Goal: Task Accomplishment & Management: Use online tool/utility

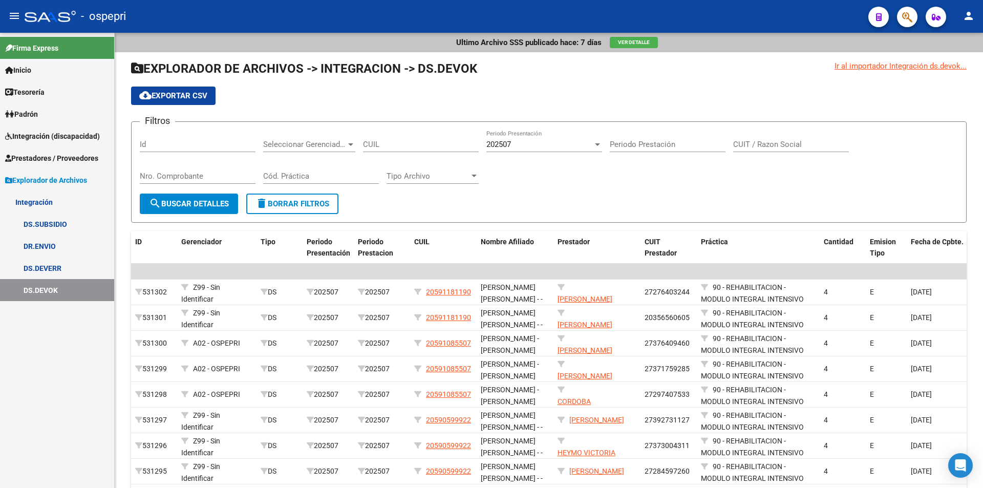
click at [34, 136] on span "Integración (discapacidad)" at bounding box center [52, 136] width 95 height 11
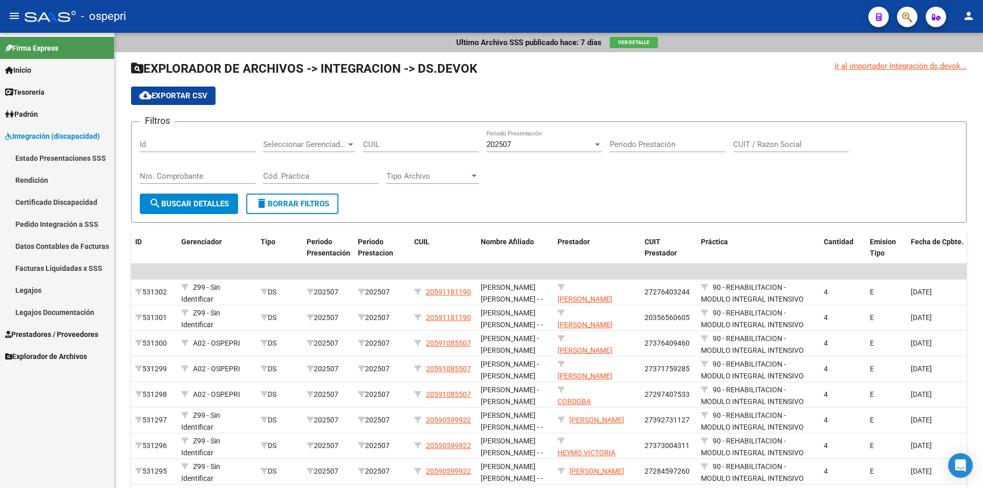
click at [33, 290] on link "Legajos" at bounding box center [57, 290] width 114 height 22
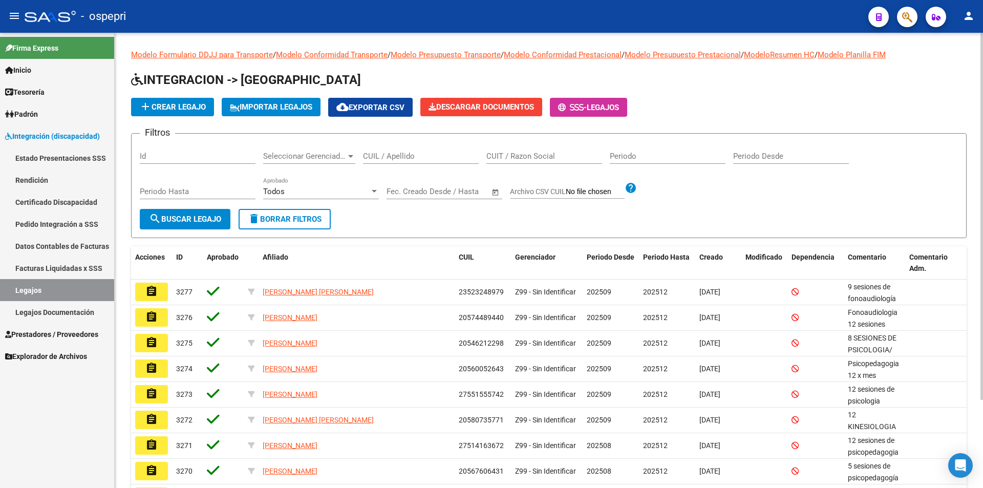
click at [413, 157] on input "CUIL / Apellido" at bounding box center [421, 156] width 116 height 9
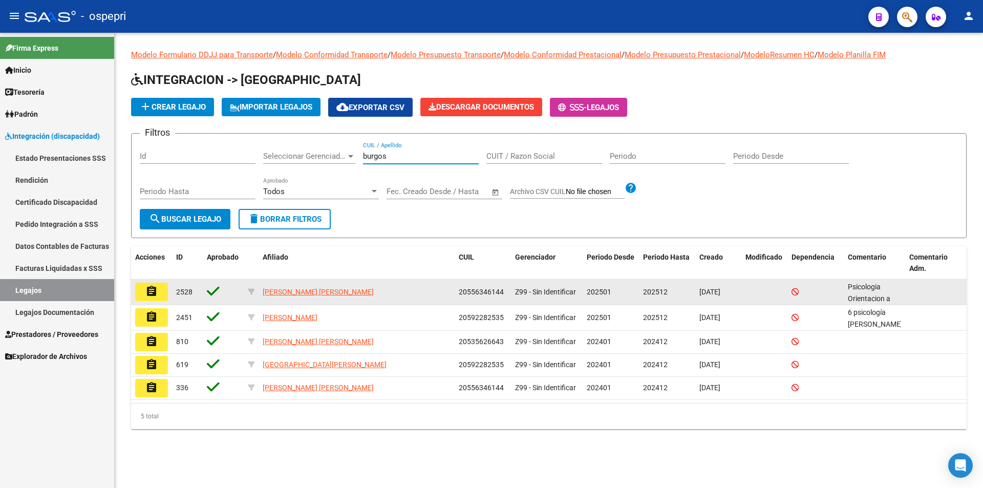
type input "burgos"
click at [147, 289] on mat-icon "assignment" at bounding box center [151, 291] width 12 height 12
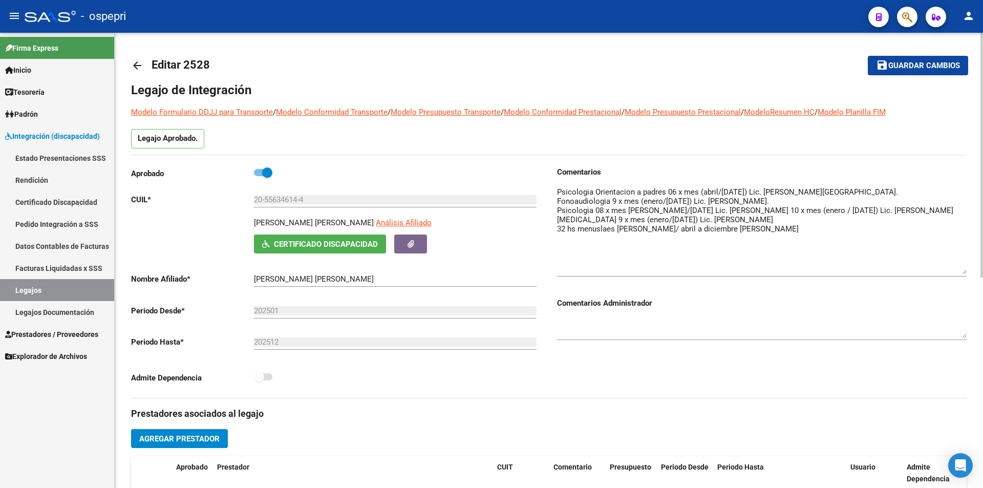
drag, startPoint x: 961, startPoint y: 204, endPoint x: 970, endPoint y: 272, distance: 68.8
click at [970, 272] on div "arrow_back Editar 2528 save Guardar cambios Legajo de Integración Modelo Formul…" at bounding box center [549, 456] width 868 height 847
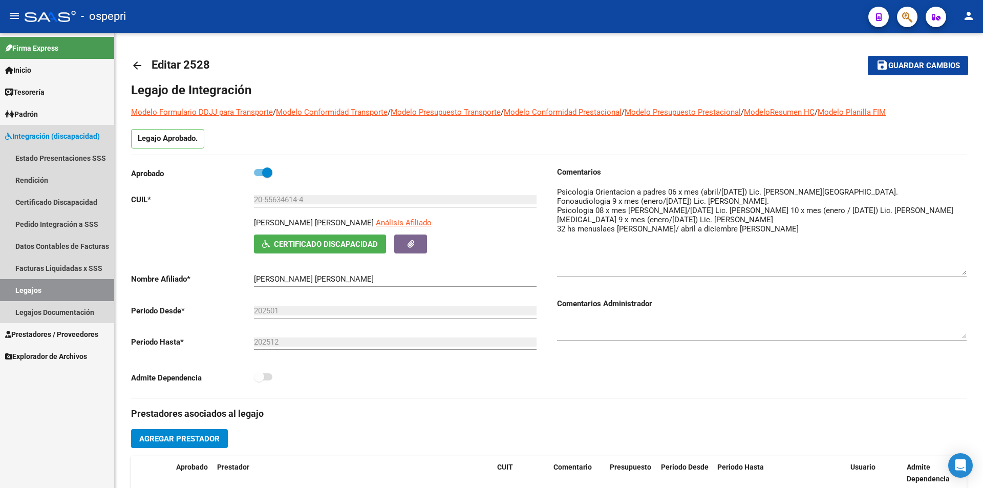
click at [40, 289] on link "Legajos" at bounding box center [57, 290] width 114 height 22
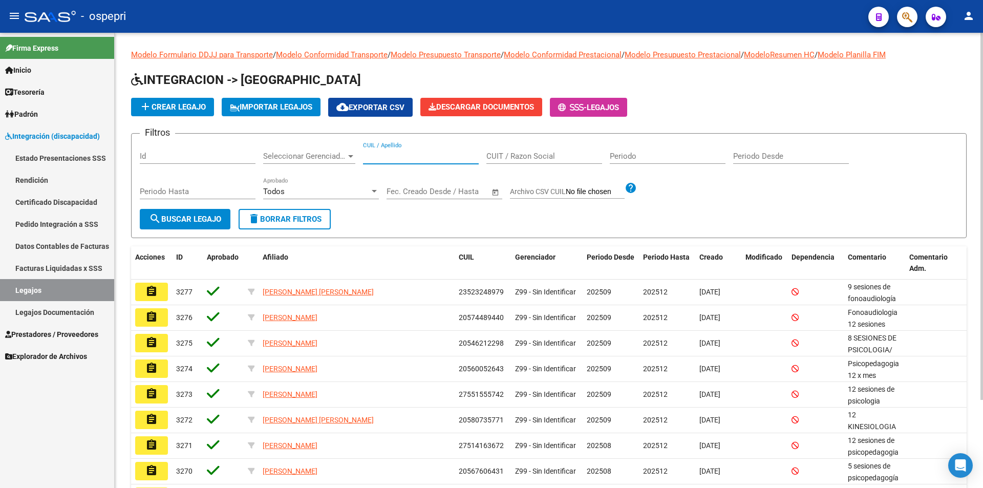
click at [420, 154] on input "CUIL / Apellido" at bounding box center [421, 156] width 116 height 9
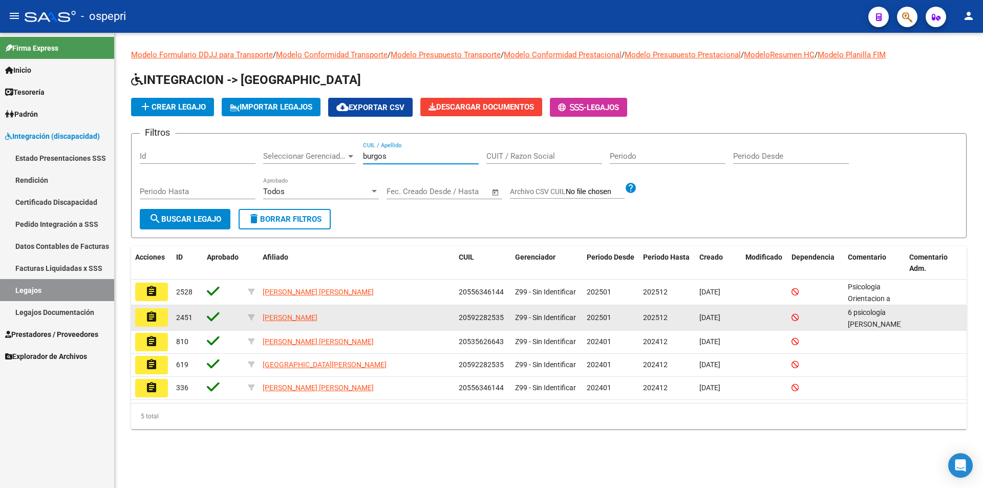
type input "burgos"
click at [151, 315] on mat-icon "assignment" at bounding box center [151, 317] width 12 height 12
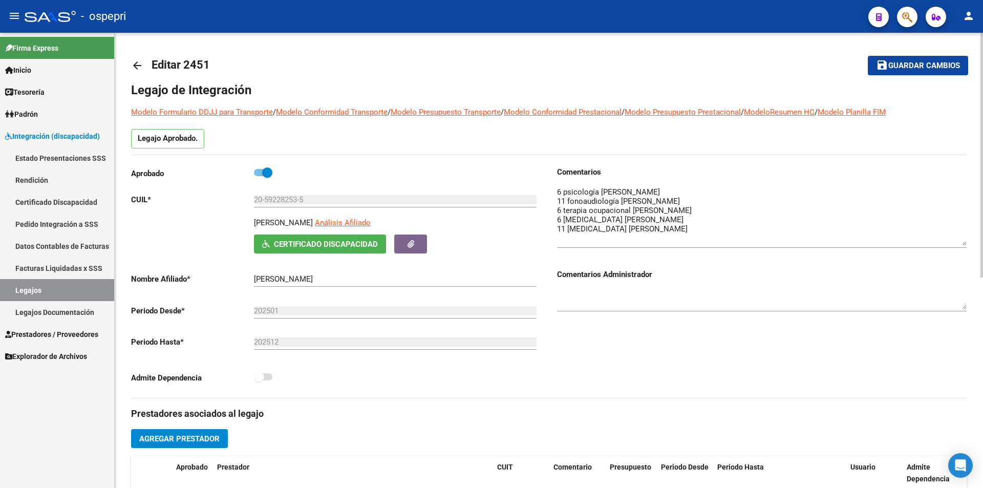
drag, startPoint x: 964, startPoint y: 206, endPoint x: 960, endPoint y: 247, distance: 41.2
click at [960, 246] on textarea at bounding box center [762, 215] width 410 height 59
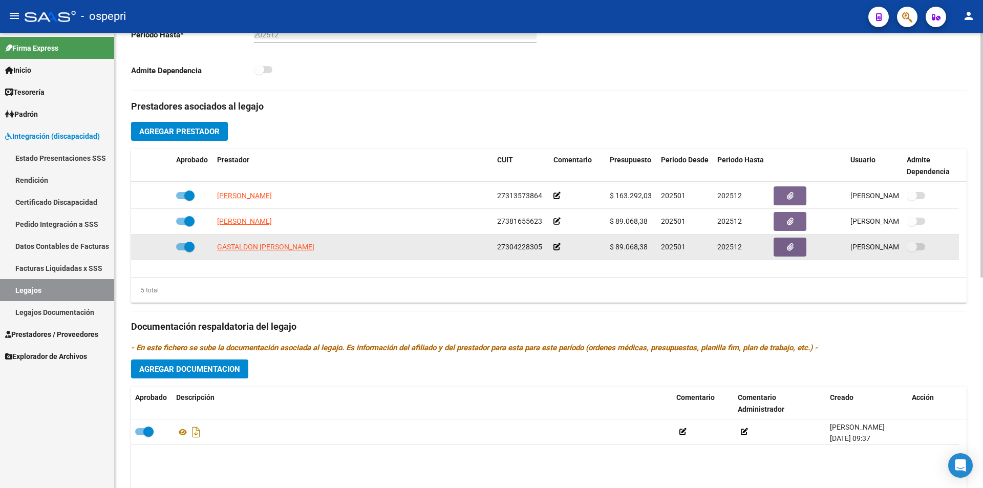
scroll to position [36, 0]
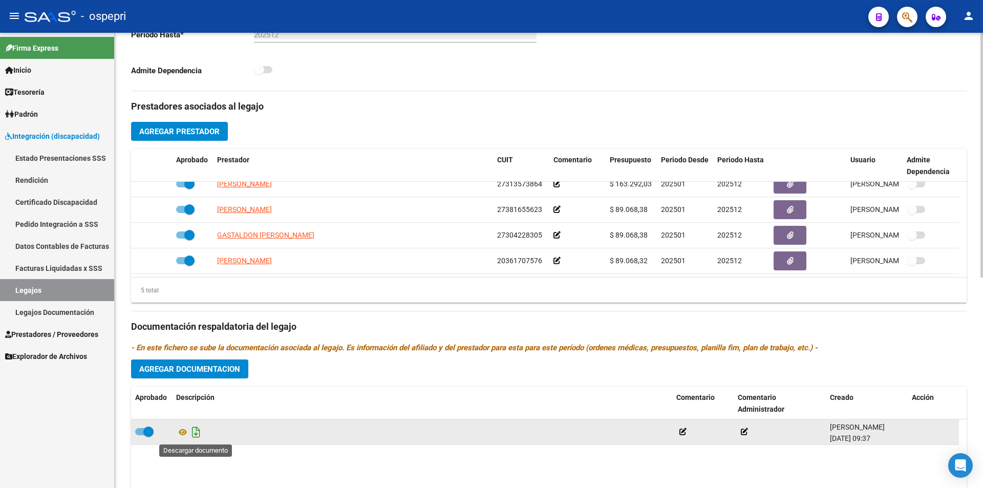
click at [194, 432] on icon "Descargar documento" at bounding box center [195, 432] width 13 height 16
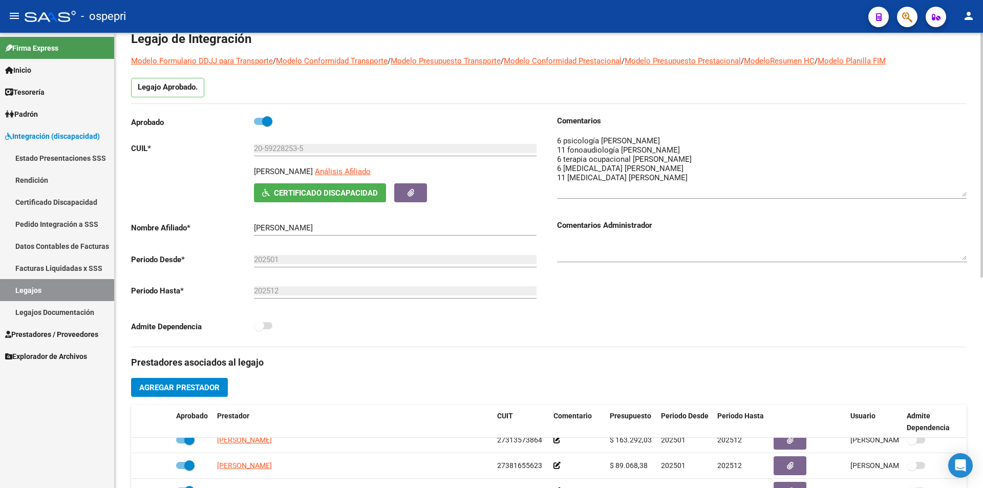
scroll to position [0, 0]
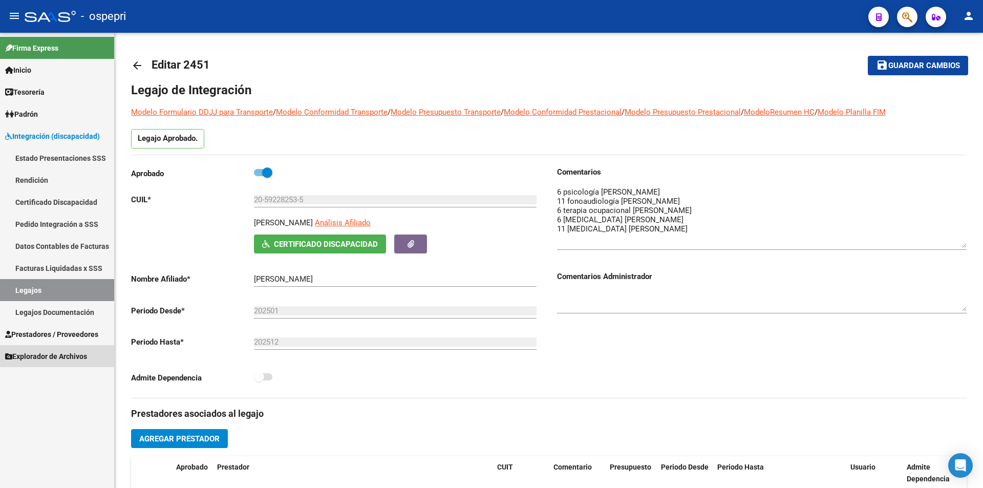
click at [59, 355] on span "Explorador de Archivos" at bounding box center [46, 356] width 82 height 11
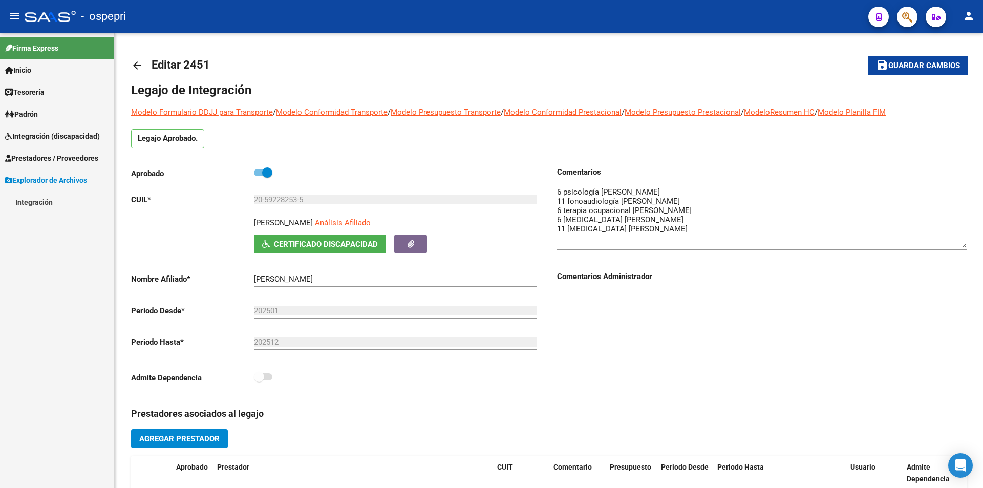
click at [30, 201] on link "Integración" at bounding box center [57, 202] width 114 height 22
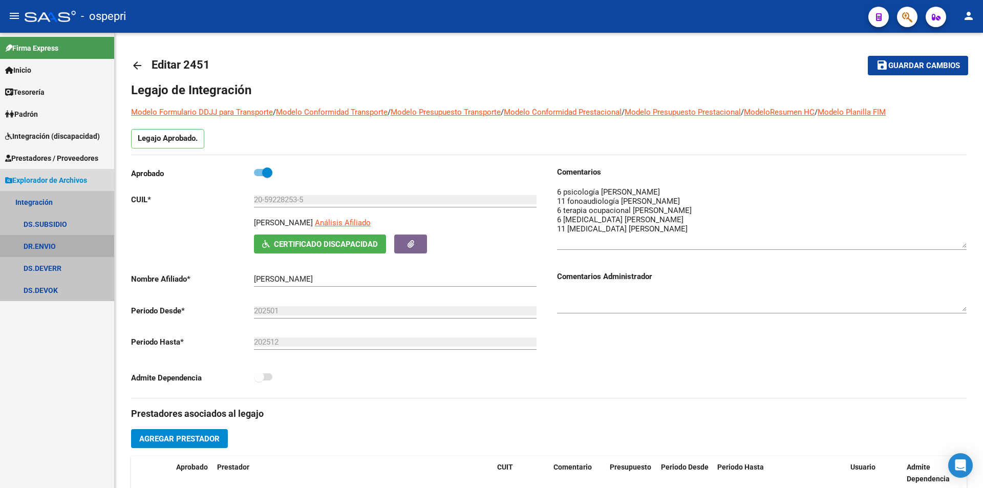
click at [42, 248] on link "DR.ENVIO" at bounding box center [57, 246] width 114 height 22
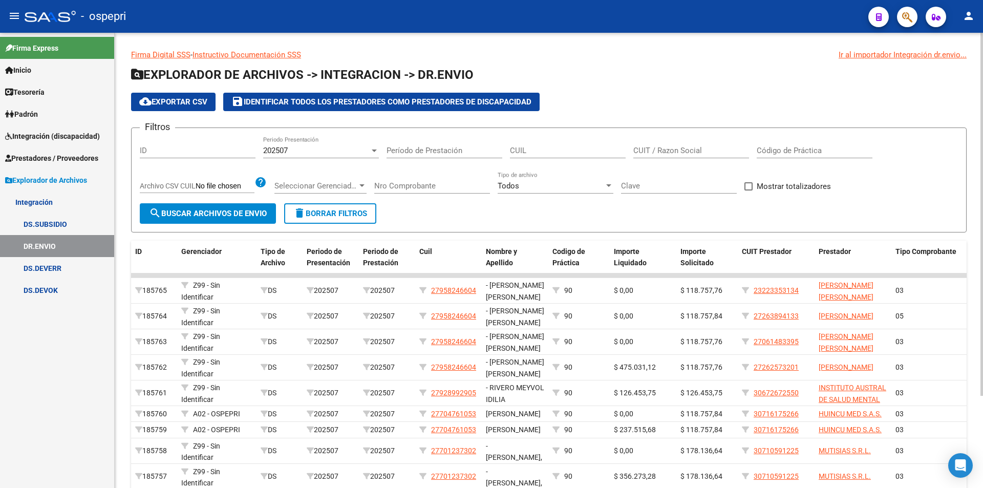
click at [513, 151] on input "CUIL" at bounding box center [568, 150] width 116 height 9
type input "59-228253"
click at [185, 207] on button "search Buscar Archivos de Envio" at bounding box center [208, 213] width 136 height 20
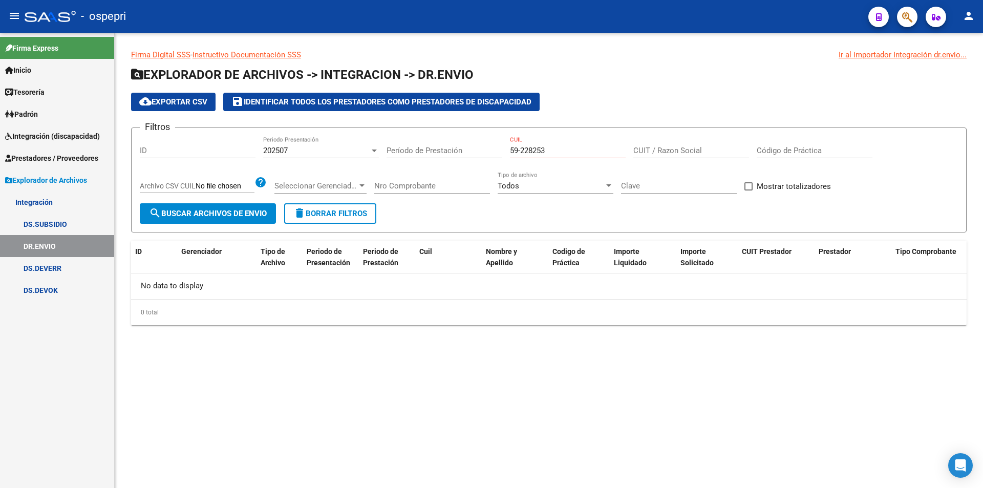
click at [38, 134] on span "Integración (discapacidad)" at bounding box center [52, 136] width 95 height 11
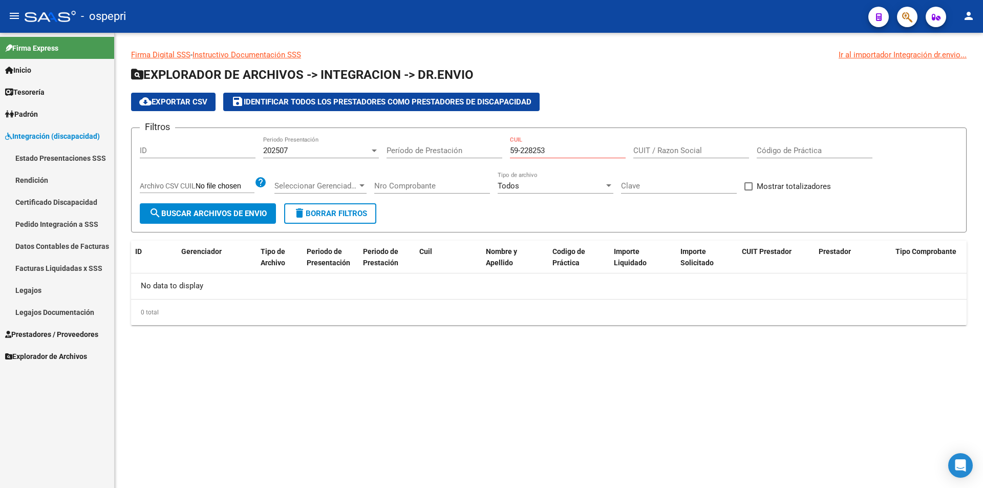
click at [20, 290] on link "Legajos" at bounding box center [57, 290] width 114 height 22
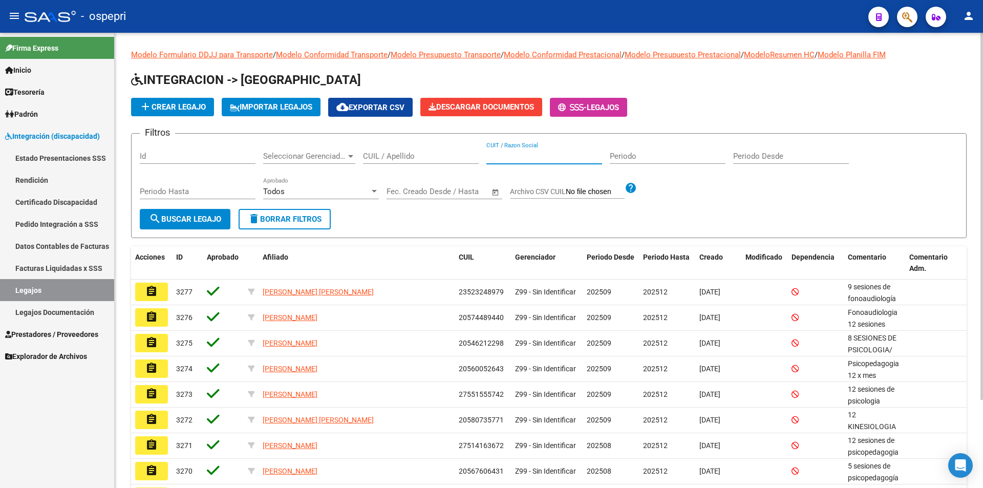
click at [503, 158] on input "CUIT / Razon Social" at bounding box center [544, 156] width 116 height 9
click at [388, 158] on input "CUIL / Apellido" at bounding box center [421, 156] width 116 height 9
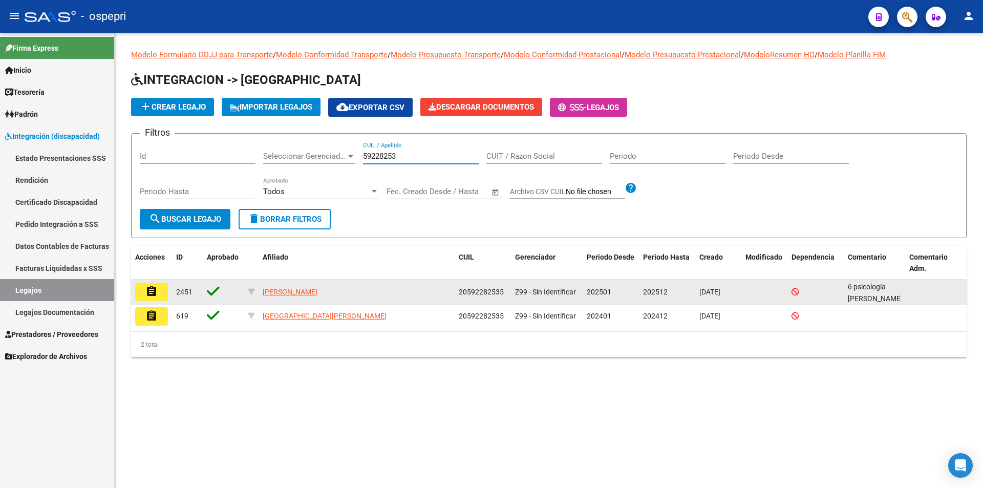
type input "59228253"
drag, startPoint x: 460, startPoint y: 291, endPoint x: 508, endPoint y: 291, distance: 48.1
click at [508, 291] on datatable-body-cell "20592282535" at bounding box center [483, 292] width 56 height 25
copy span "20592282535"
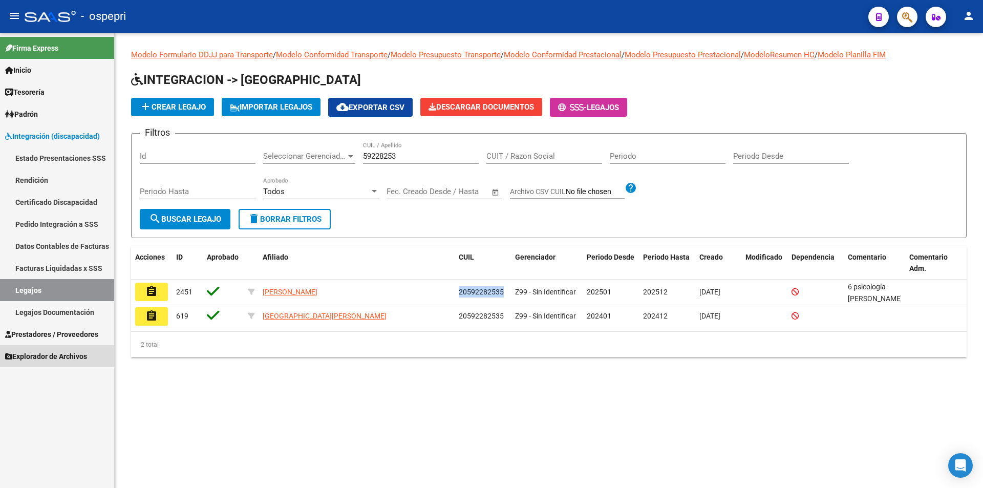
click at [42, 357] on span "Explorador de Archivos" at bounding box center [46, 356] width 82 height 11
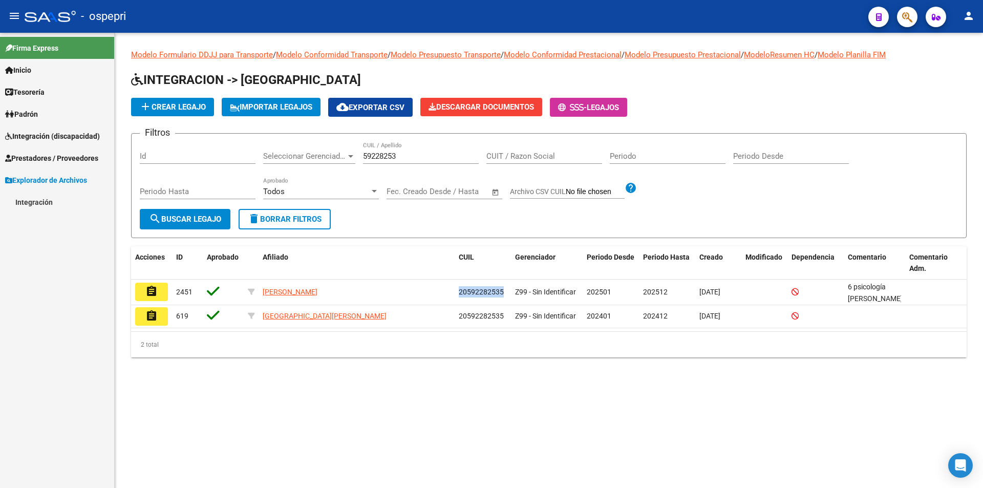
click at [48, 204] on link "Integración" at bounding box center [57, 202] width 114 height 22
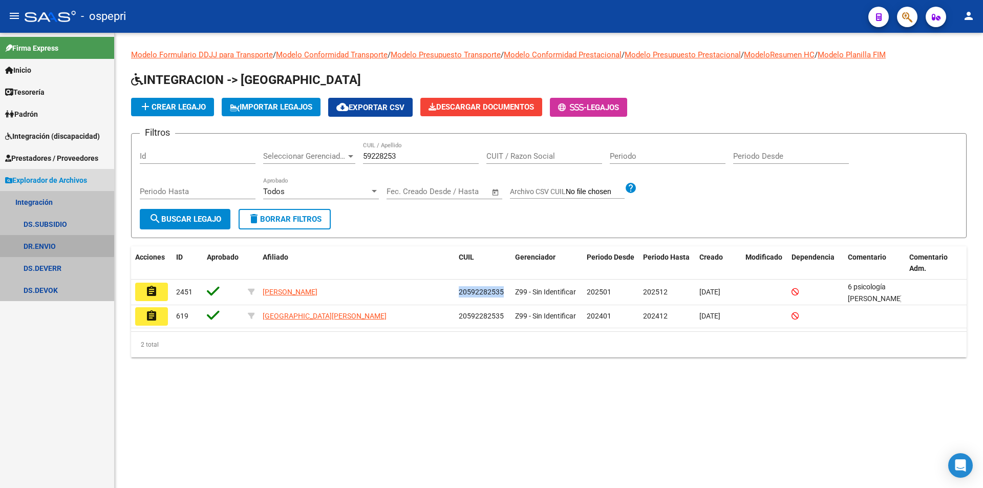
click at [49, 244] on link "DR.ENVIO" at bounding box center [57, 246] width 114 height 22
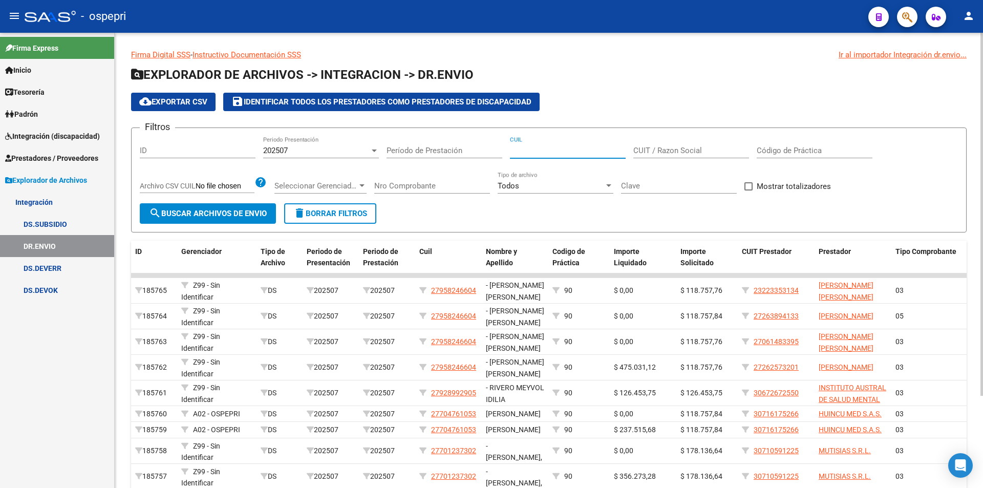
paste input "20-59228253-5"
type input "20-59228253-5"
click at [233, 211] on span "search Buscar Archivos de Envio" at bounding box center [208, 213] width 118 height 9
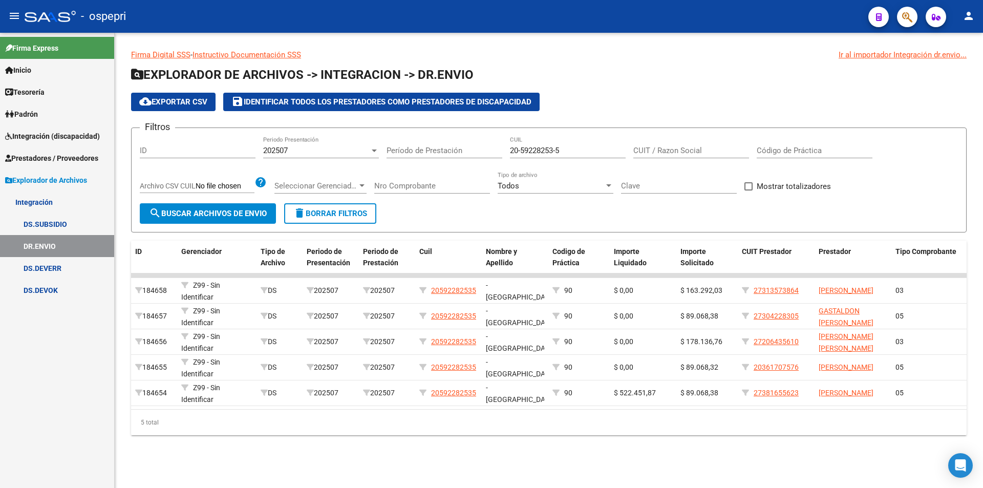
click at [290, 150] on div "202507" at bounding box center [316, 150] width 107 height 9
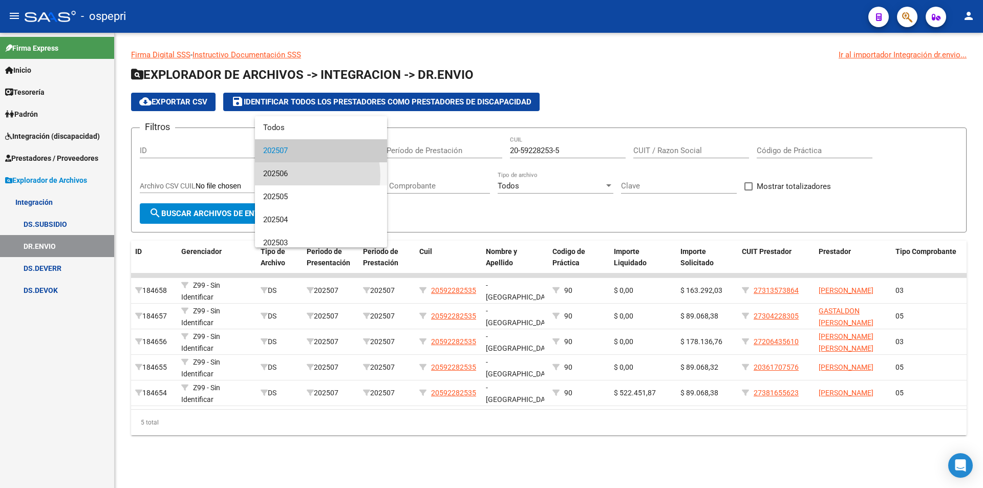
click at [297, 176] on span "202506" at bounding box center [321, 173] width 116 height 23
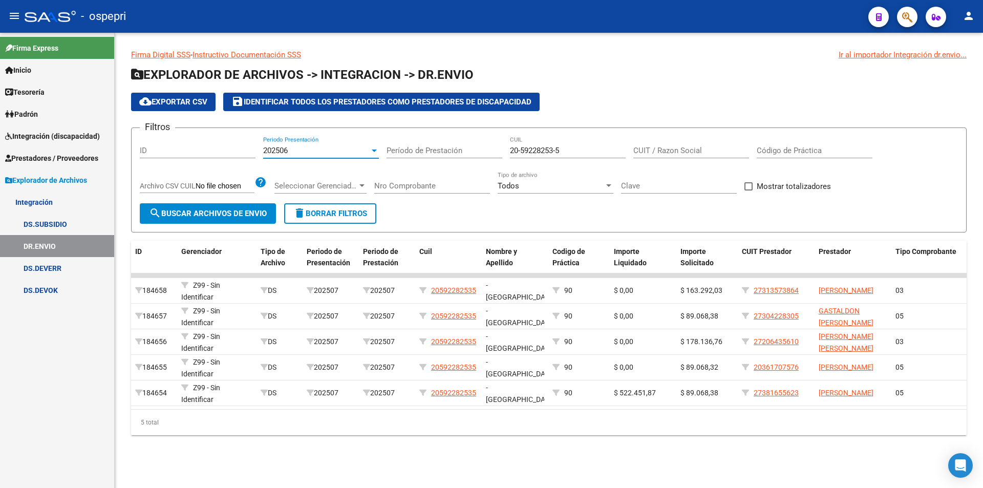
click at [235, 214] on span "search Buscar Archivos de Envio" at bounding box center [208, 213] width 118 height 9
click at [375, 148] on div at bounding box center [374, 150] width 9 height 8
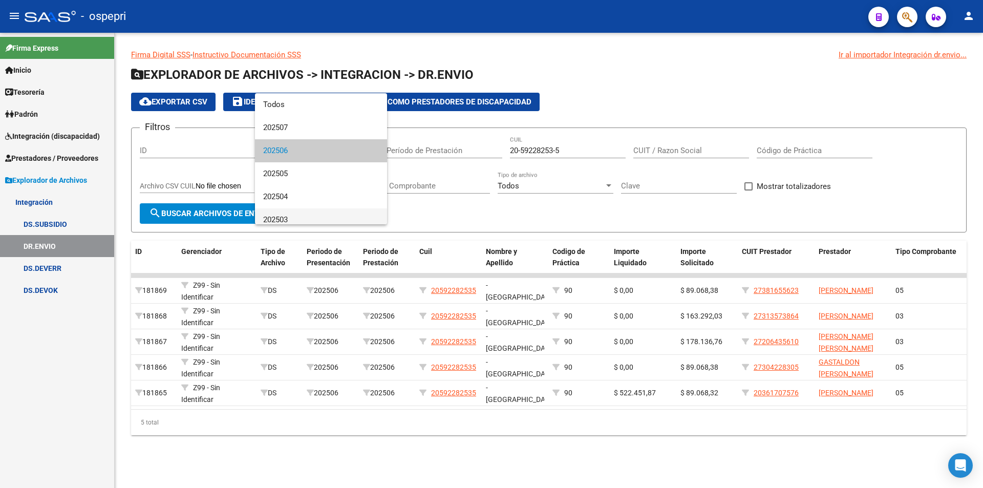
click at [282, 219] on span "202503" at bounding box center [321, 219] width 116 height 23
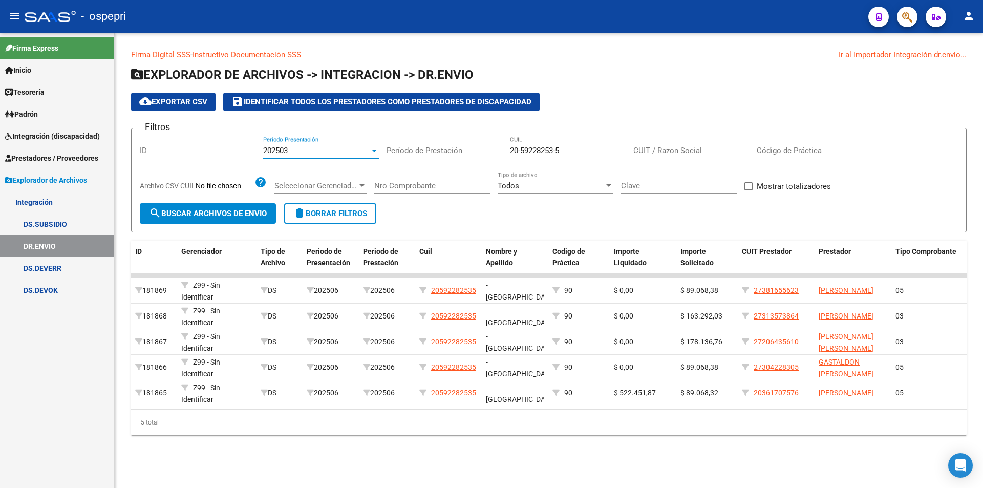
scroll to position [7, 0]
click at [223, 214] on span "search Buscar Archivos de Envio" at bounding box center [208, 213] width 118 height 9
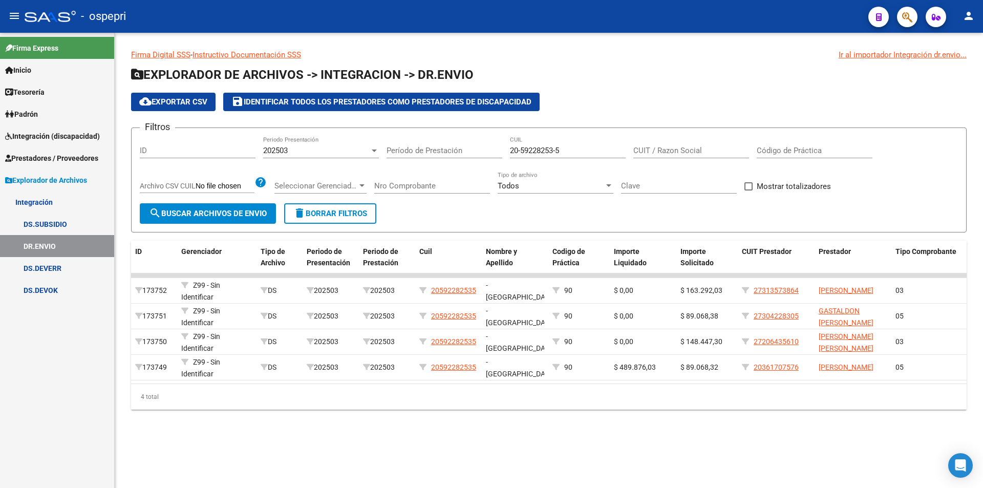
click at [278, 145] on div "202503 Periodo Presentación" at bounding box center [321, 147] width 116 height 22
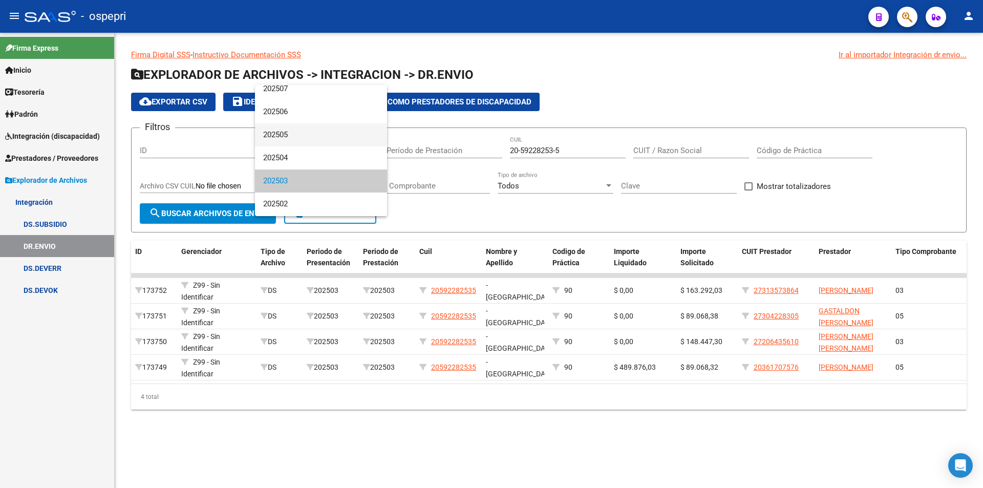
scroll to position [0, 0]
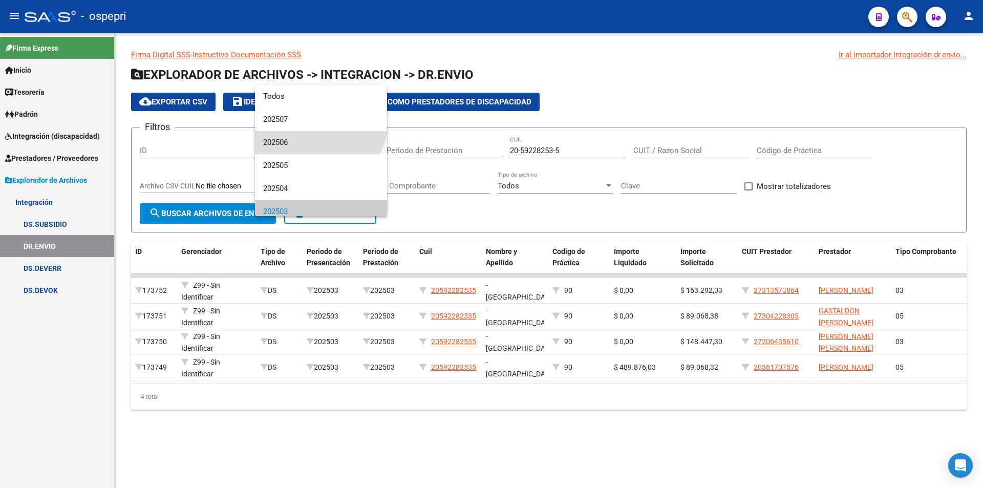
click at [288, 138] on span "202506" at bounding box center [321, 142] width 116 height 23
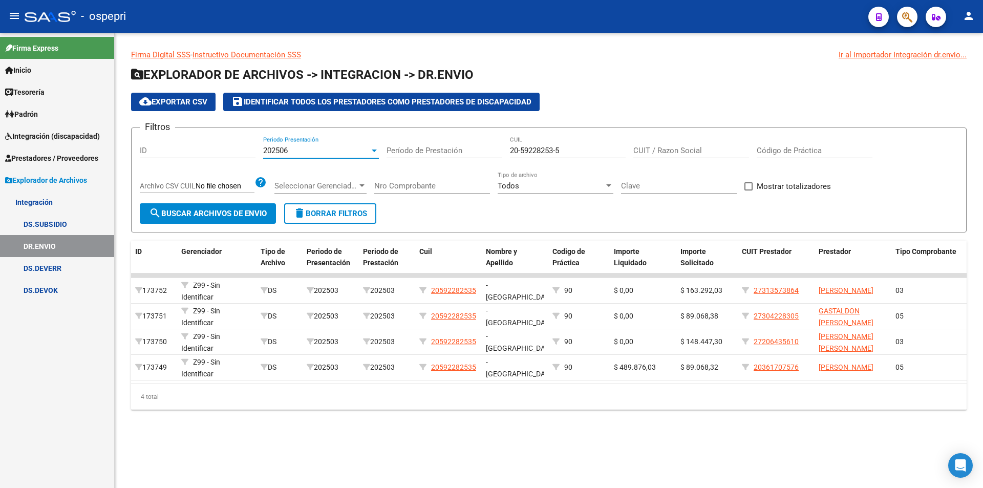
click at [280, 150] on span "202506" at bounding box center [275, 150] width 25 height 9
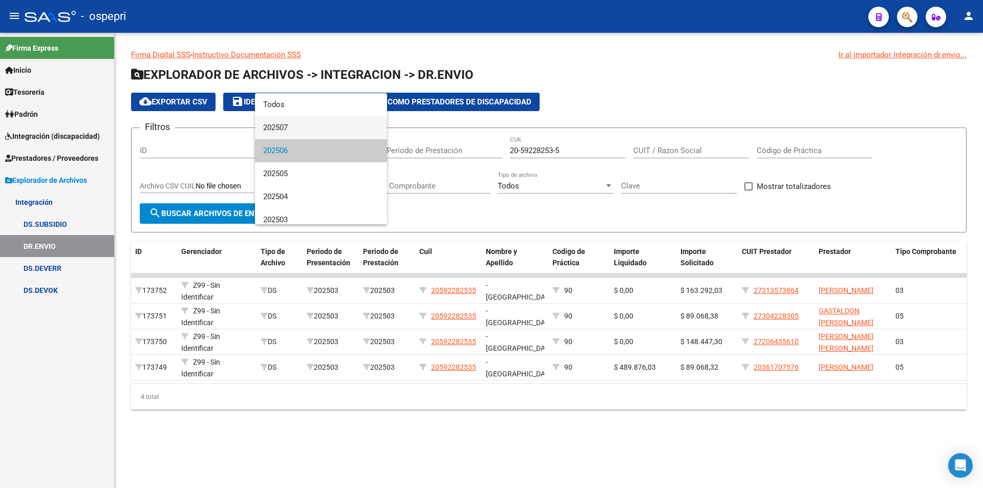
click at [289, 128] on span "202507" at bounding box center [321, 127] width 116 height 23
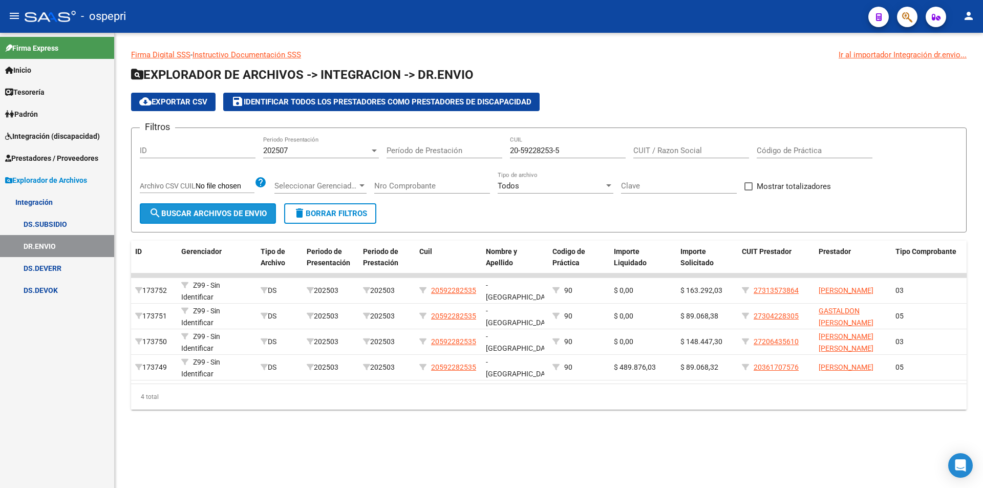
click at [247, 211] on span "search Buscar Archivos de Envio" at bounding box center [208, 213] width 118 height 9
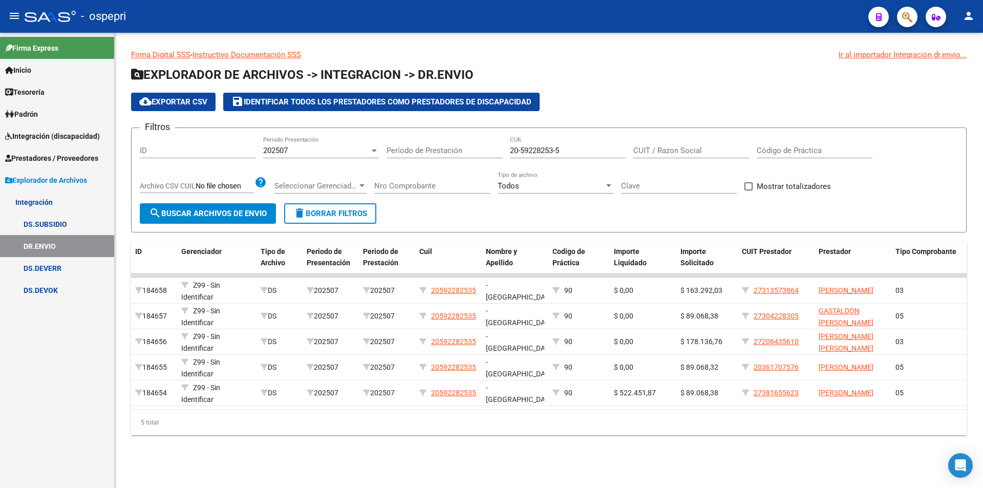
click at [46, 132] on span "Integración (discapacidad)" at bounding box center [52, 136] width 95 height 11
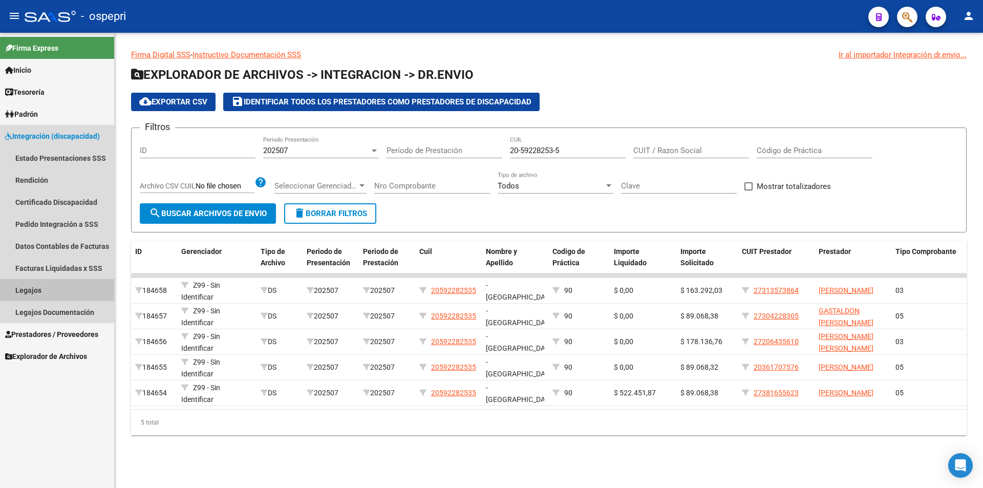
click at [33, 288] on link "Legajos" at bounding box center [57, 290] width 114 height 22
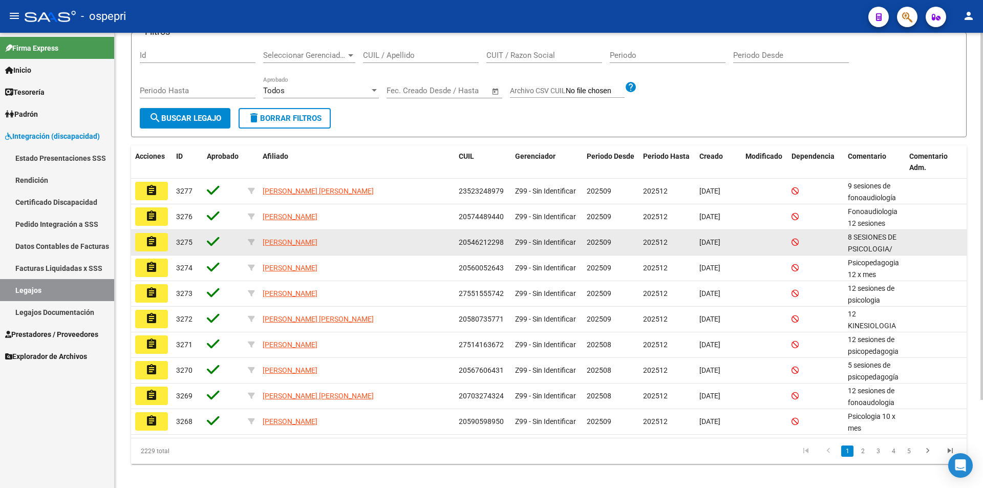
scroll to position [110, 0]
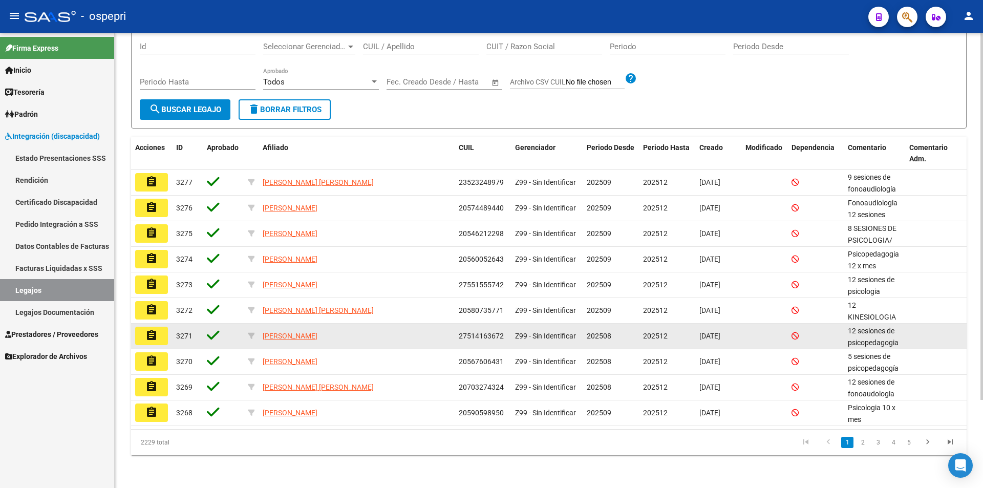
click at [152, 334] on mat-icon "assignment" at bounding box center [151, 335] width 12 height 12
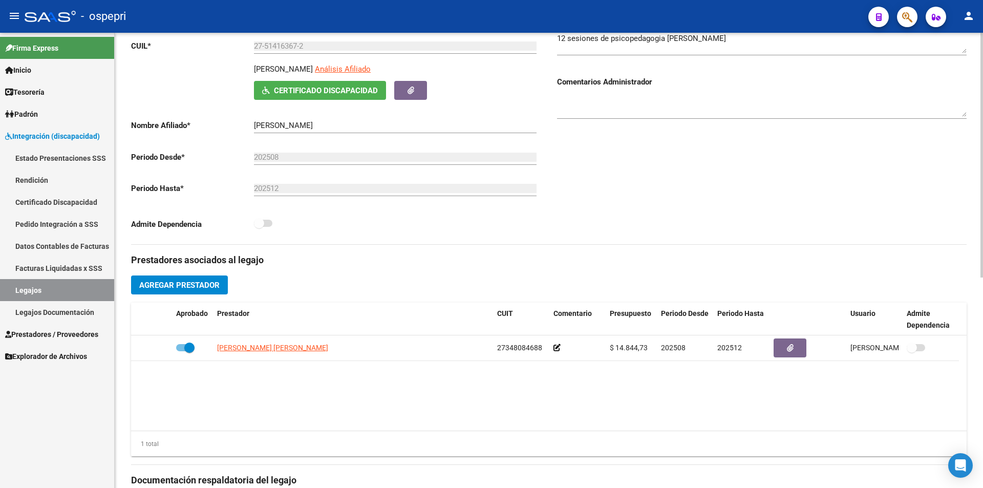
scroll to position [51, 0]
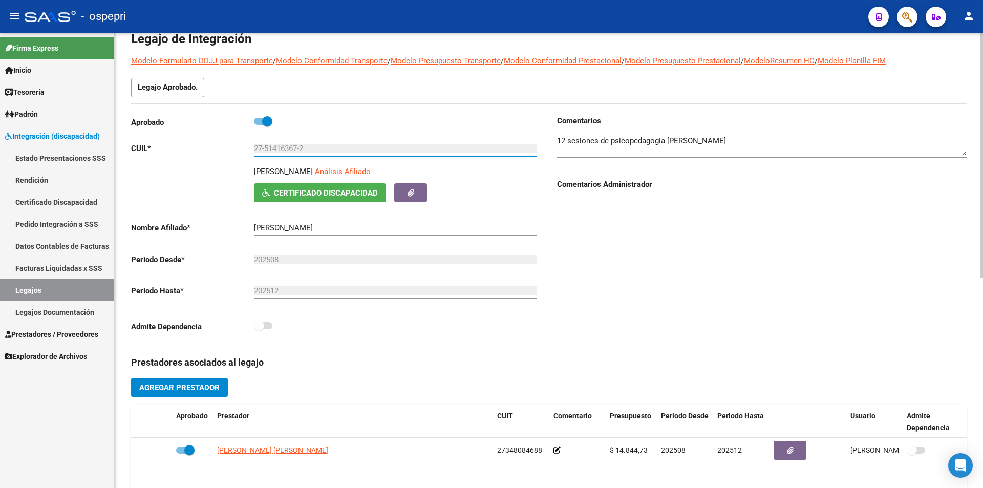
drag, startPoint x: 312, startPoint y: 149, endPoint x: 242, endPoint y: 143, distance: 70.4
click at [242, 144] on app-form-text-field "CUIL * 27-51416367-2 Ingresar CUIL" at bounding box center [334, 148] width 406 height 9
click at [54, 359] on span "Explorador de Archivos" at bounding box center [46, 356] width 82 height 11
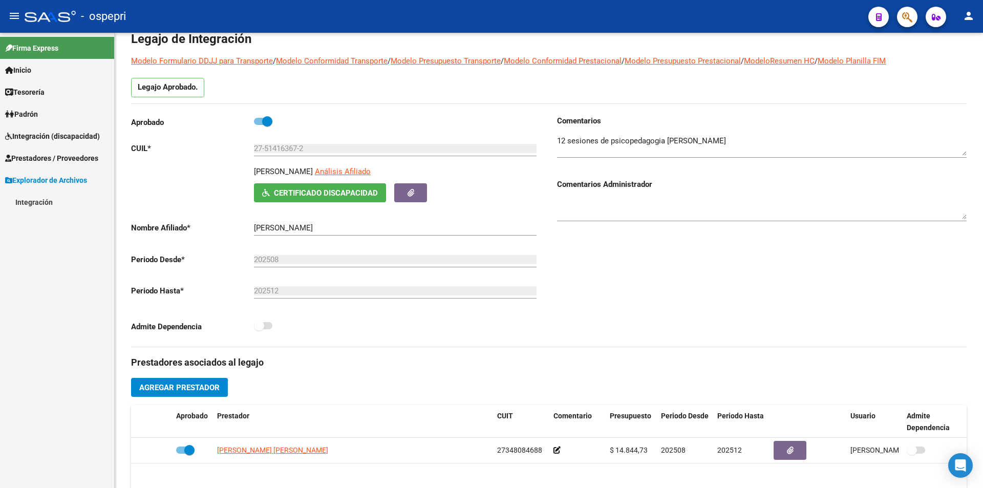
click at [51, 201] on link "Integración" at bounding box center [57, 202] width 114 height 22
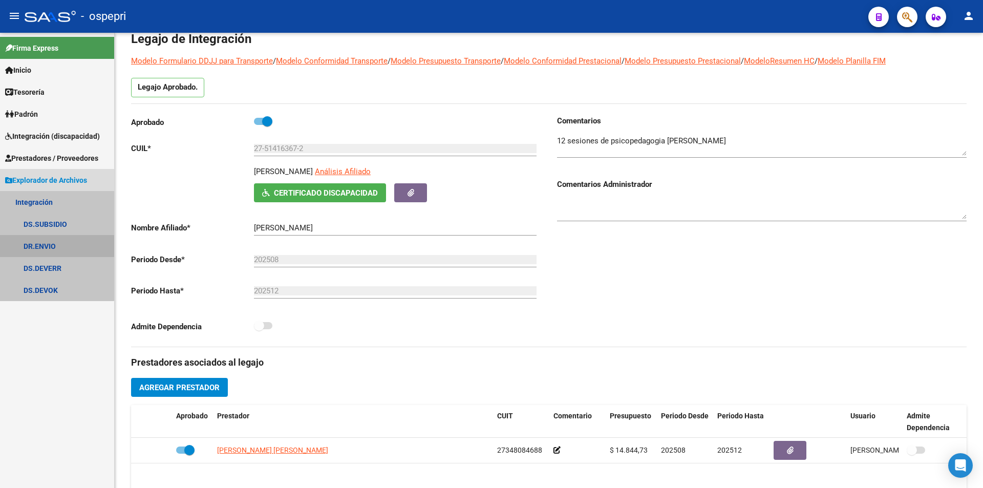
click at [51, 243] on link "DR.ENVIO" at bounding box center [57, 246] width 114 height 22
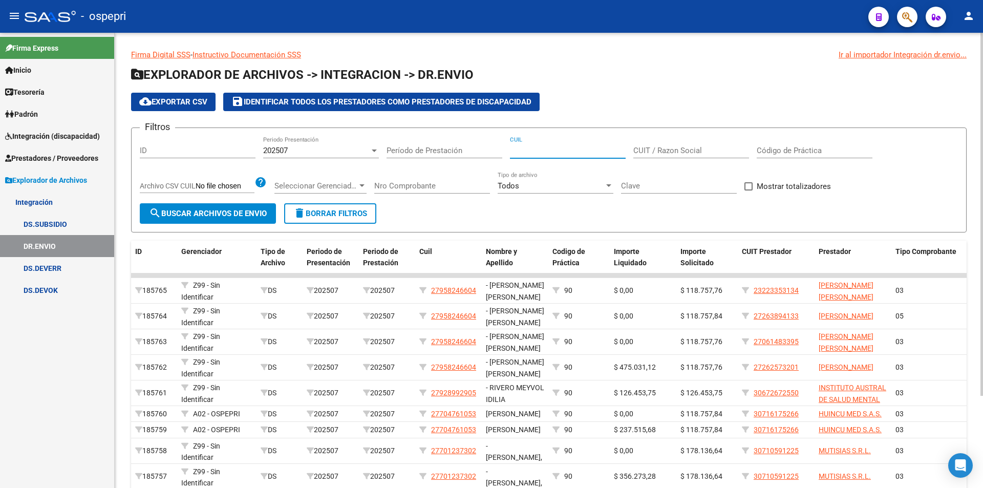
paste input "27-51416367-2"
type input "27-51416367-2"
click at [213, 207] on button "search Buscar Archivos de Envio" at bounding box center [208, 213] width 136 height 20
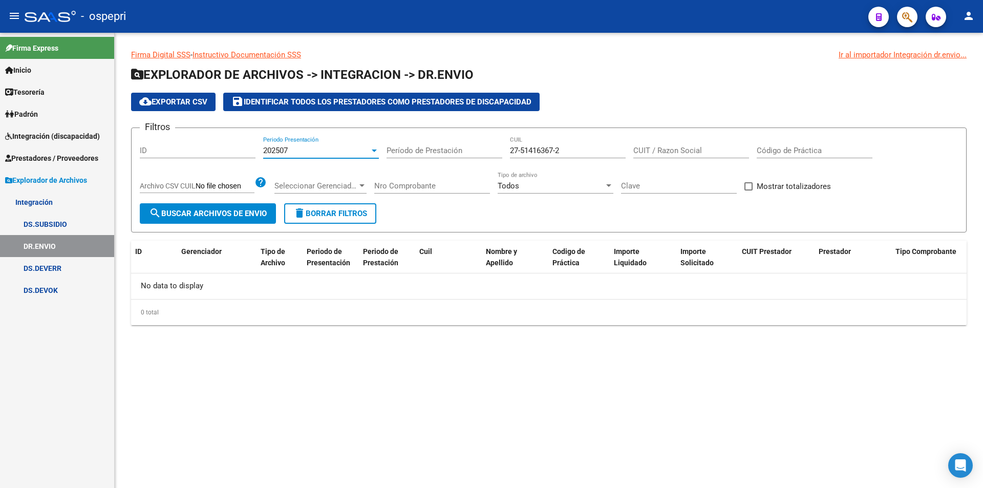
click at [269, 152] on span "202507" at bounding box center [275, 150] width 25 height 9
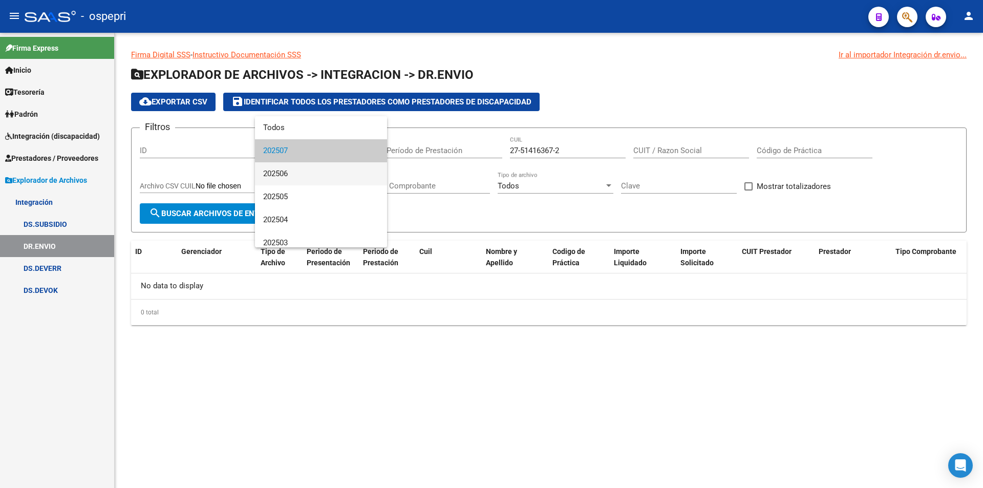
click at [283, 178] on span "202506" at bounding box center [321, 173] width 116 height 23
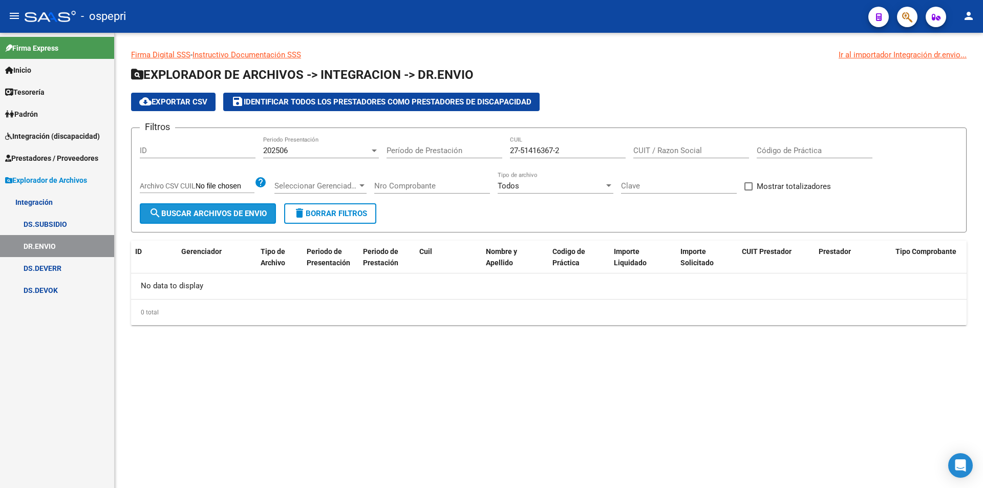
click at [225, 215] on span "search Buscar Archivos de Envio" at bounding box center [208, 213] width 118 height 9
click at [299, 148] on div "202506" at bounding box center [316, 150] width 107 height 9
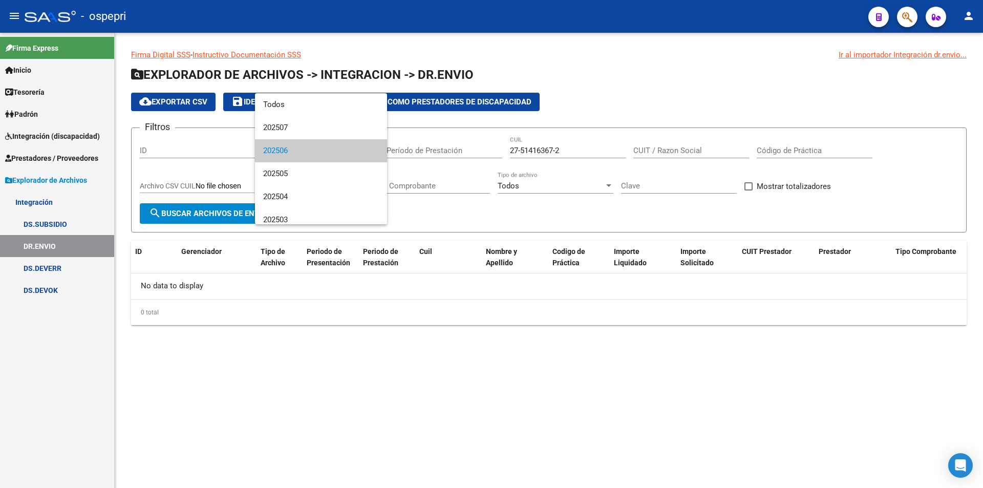
click at [294, 226] on div at bounding box center [491, 244] width 983 height 488
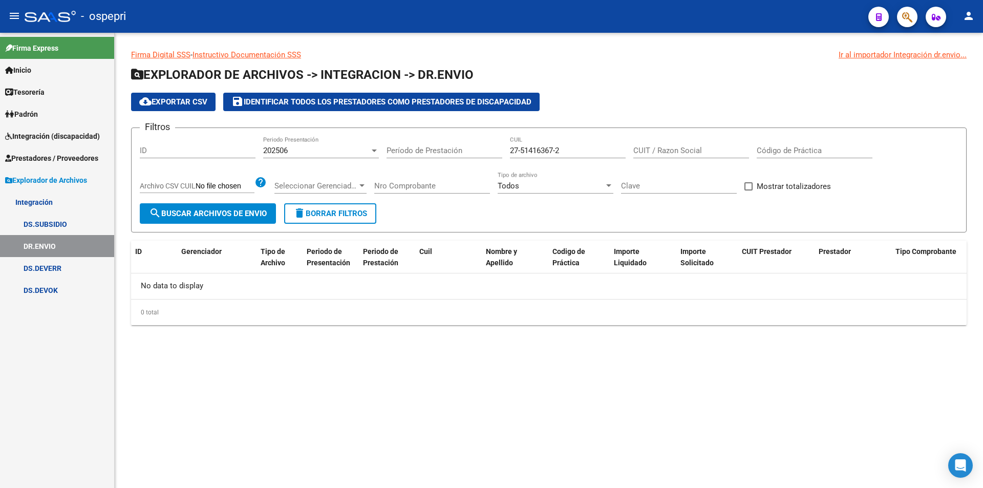
click at [294, 219] on button "delete Borrar Filtros" at bounding box center [330, 213] width 92 height 20
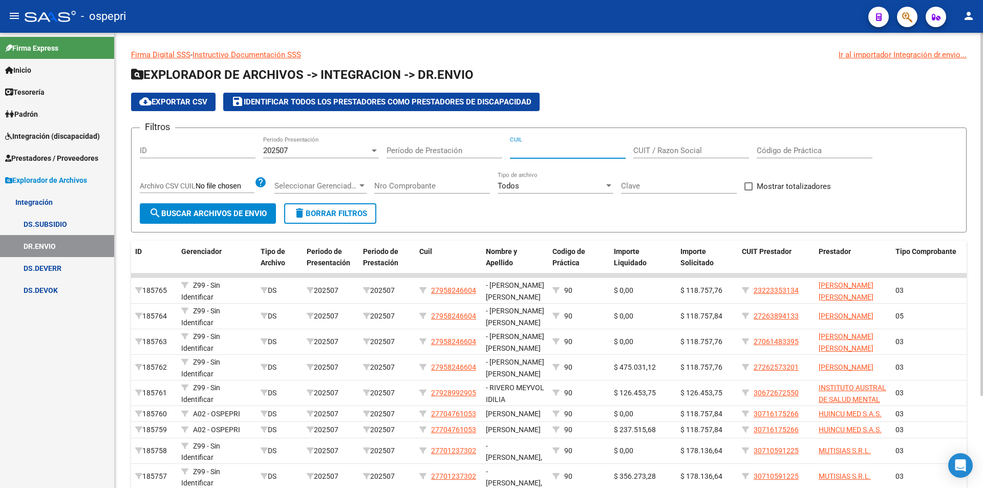
paste input "27-51416367-2"
type input "27-51416367-2"
click at [228, 212] on span "search Buscar Archivos de Envio" at bounding box center [208, 213] width 118 height 9
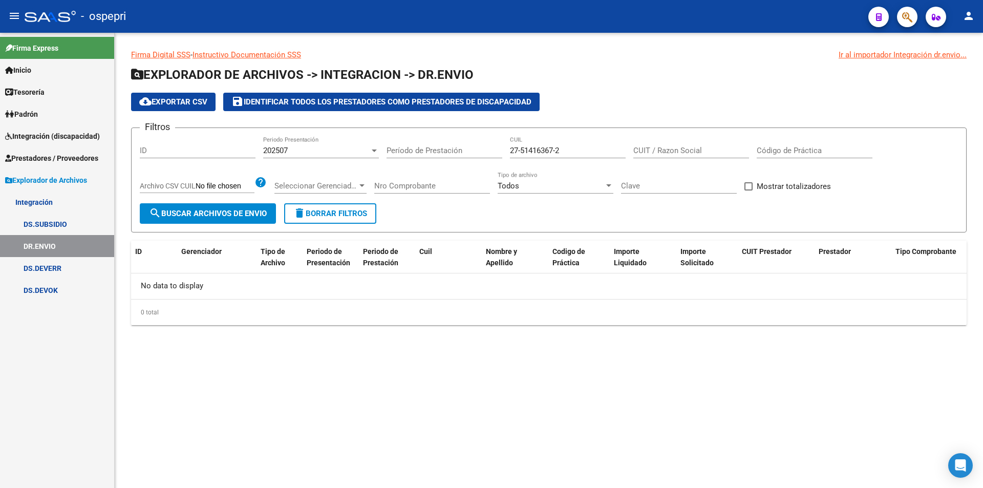
click at [303, 155] on div "202507 Periodo Presentación" at bounding box center [321, 147] width 116 height 22
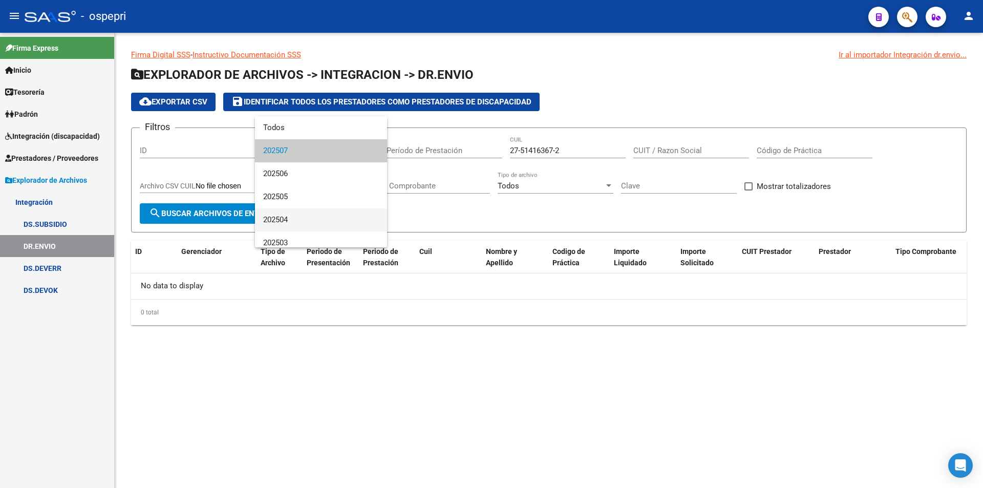
click at [295, 221] on span "202504" at bounding box center [321, 219] width 116 height 23
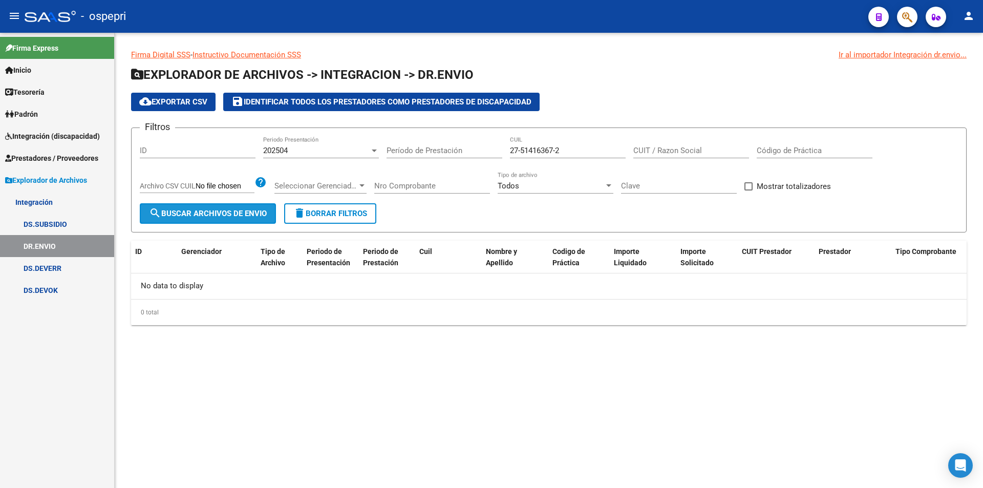
click at [219, 211] on span "search Buscar Archivos de Envio" at bounding box center [208, 213] width 118 height 9
click at [43, 131] on span "Integración (discapacidad)" at bounding box center [52, 136] width 95 height 11
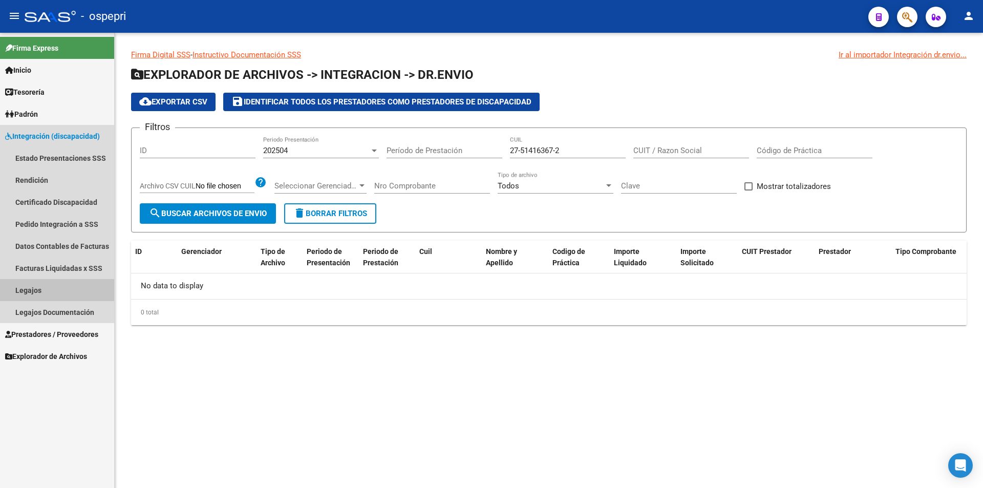
click at [37, 290] on link "Legajos" at bounding box center [57, 290] width 114 height 22
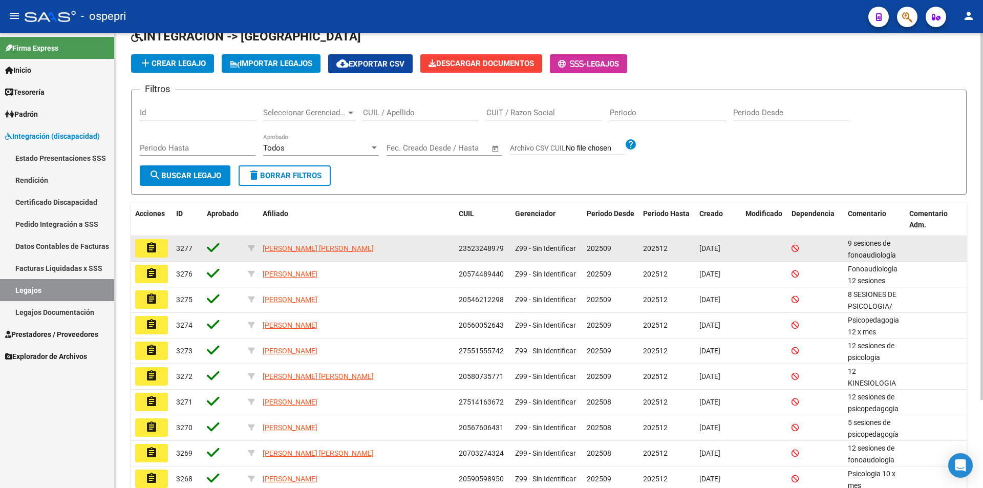
scroll to position [110, 0]
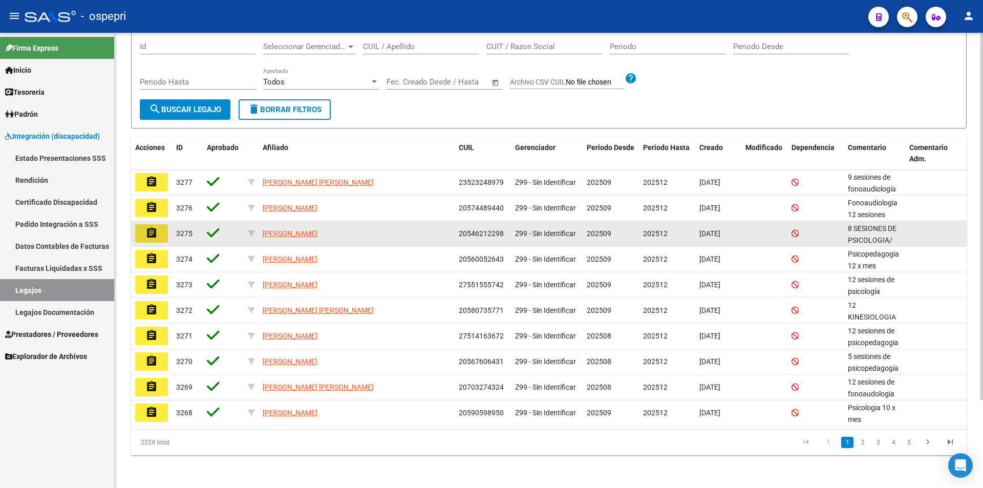
click at [147, 228] on mat-icon "assignment" at bounding box center [151, 233] width 12 height 12
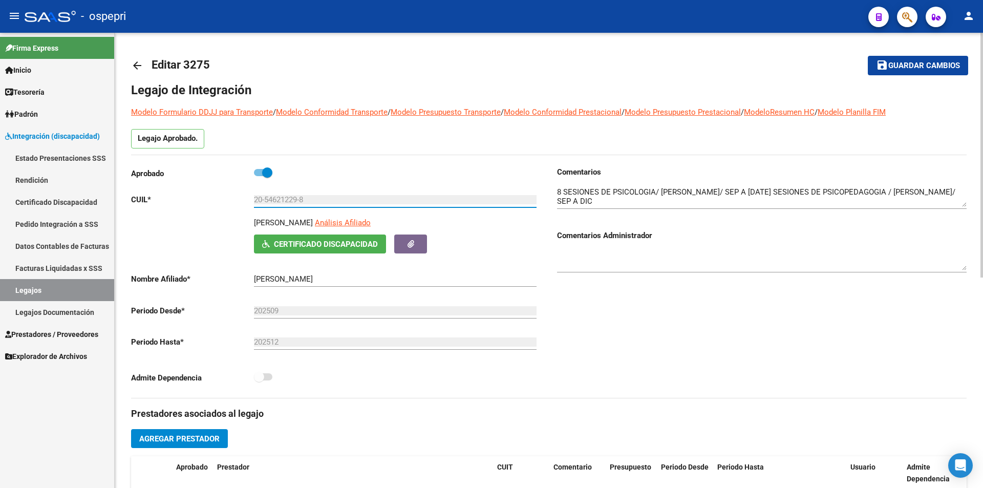
drag, startPoint x: 308, startPoint y: 201, endPoint x: 251, endPoint y: 201, distance: 56.8
click at [251, 201] on app-form-text-field "CUIL * 20-54621229-8 Ingresar CUIL" at bounding box center [334, 199] width 406 height 9
drag, startPoint x: 966, startPoint y: 205, endPoint x: 973, endPoint y: 231, distance: 26.6
click at [973, 231] on div "arrow_back Editar 3275 save Guardar cambios Legajo de Integración Modelo Formul…" at bounding box center [549, 456] width 868 height 847
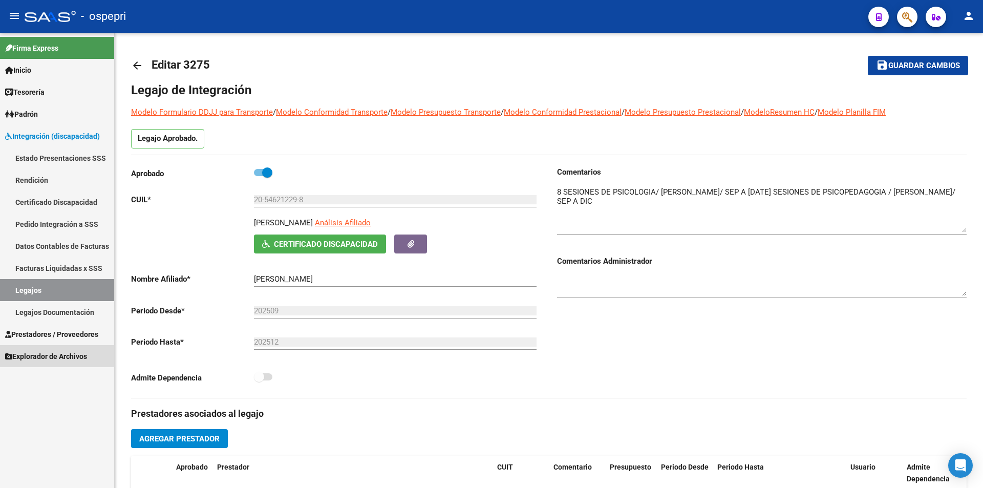
click at [35, 354] on span "Explorador de Archivos" at bounding box center [46, 356] width 82 height 11
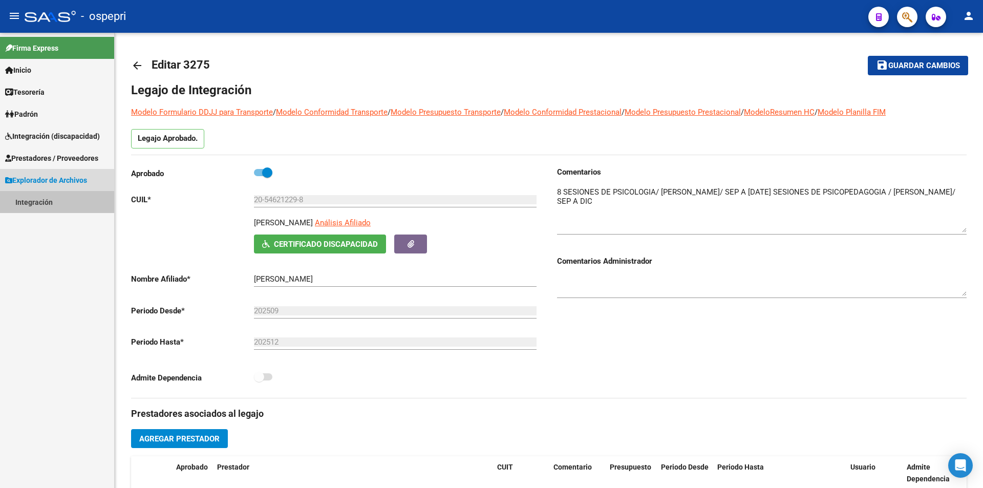
click at [45, 199] on link "Integración" at bounding box center [57, 202] width 114 height 22
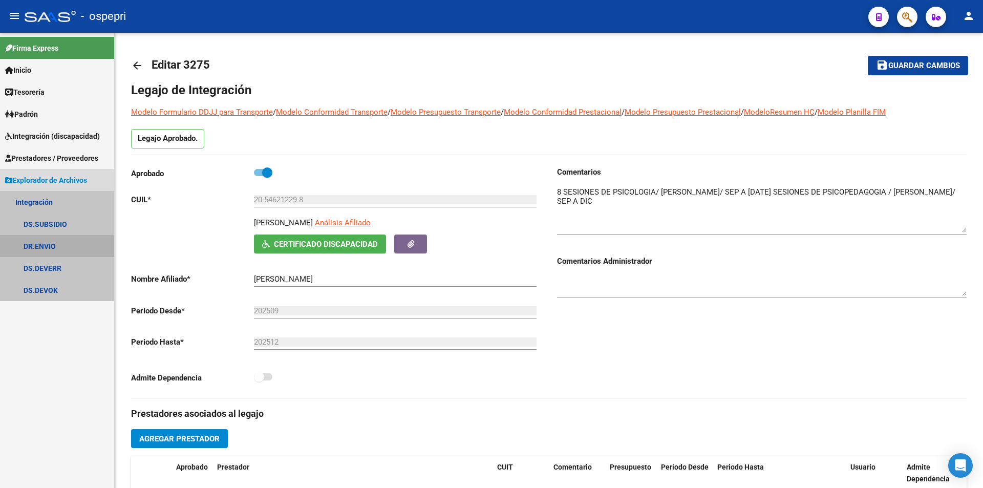
click at [50, 240] on link "DR.ENVIO" at bounding box center [57, 246] width 114 height 22
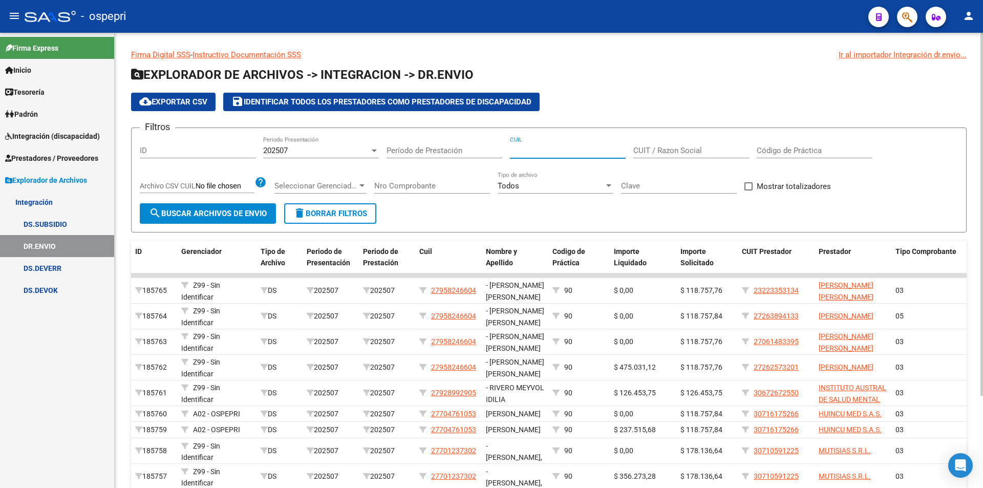
paste input "20-54621229-8"
type input "20-54621229-8"
click at [199, 218] on button "search Buscar Archivos de Envio" at bounding box center [208, 213] width 136 height 20
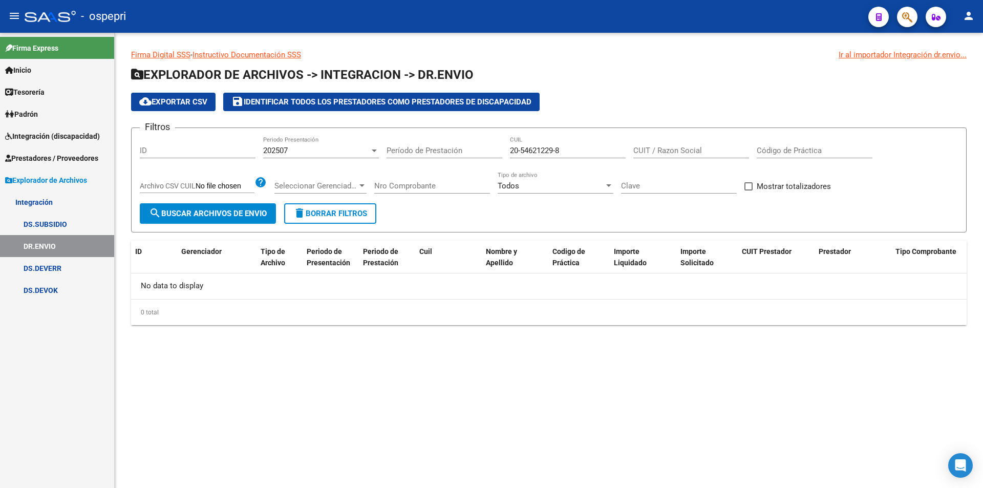
click at [301, 141] on div "202507 Periodo Presentación" at bounding box center [321, 147] width 116 height 22
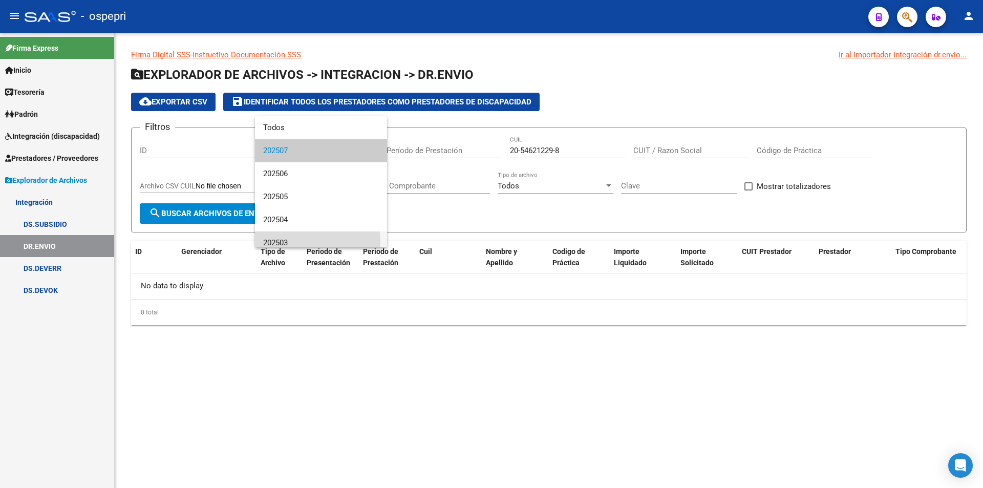
click at [290, 240] on span "202503" at bounding box center [321, 242] width 116 height 23
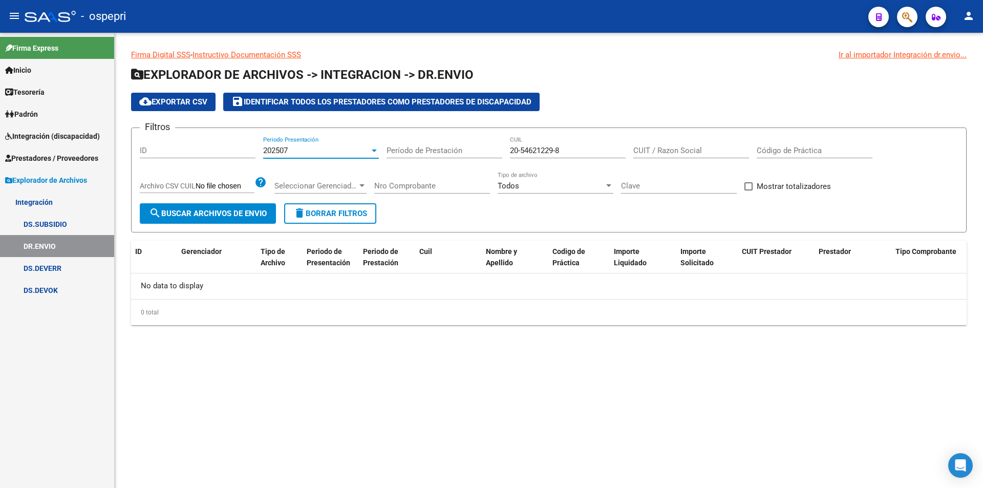
scroll to position [7, 0]
click at [205, 212] on span "search Buscar Archivos de Envio" at bounding box center [208, 213] width 118 height 9
click at [287, 147] on span "202503" at bounding box center [275, 150] width 25 height 9
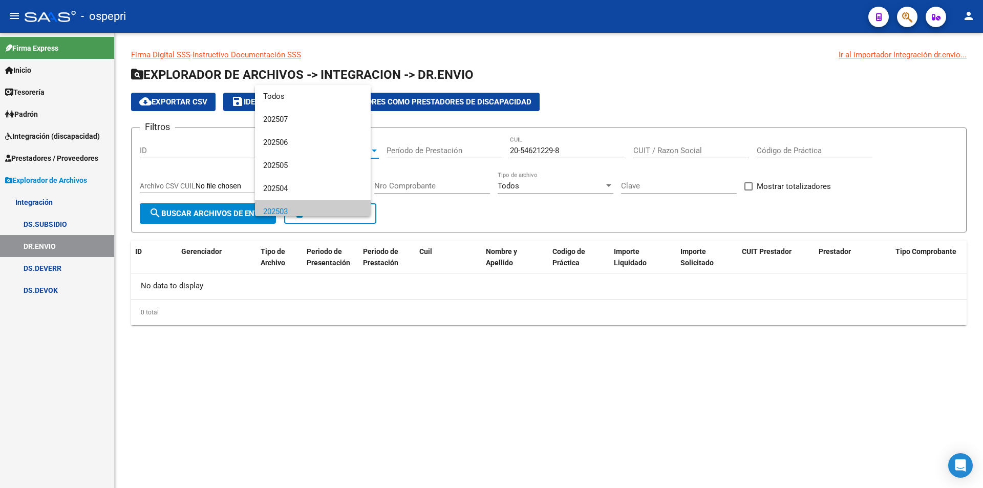
scroll to position [61, 0]
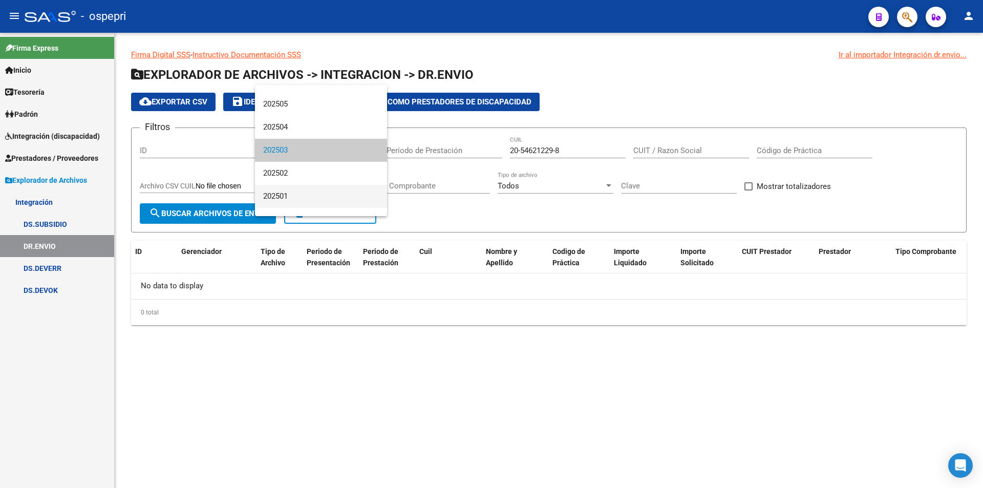
click at [282, 201] on span "202501" at bounding box center [321, 196] width 116 height 23
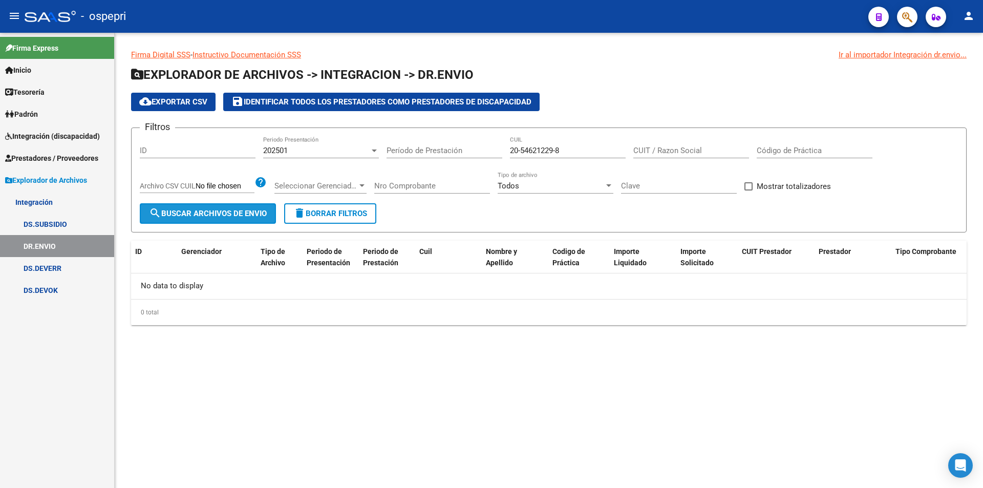
click at [228, 211] on span "search Buscar Archivos de Envio" at bounding box center [208, 213] width 118 height 9
click at [47, 140] on span "Integración (discapacidad)" at bounding box center [52, 136] width 95 height 11
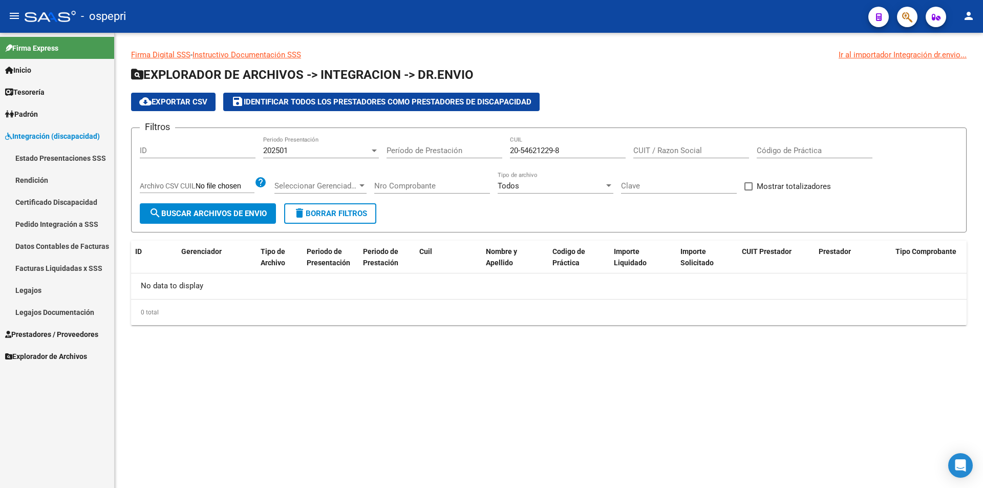
click at [55, 289] on link "Legajos" at bounding box center [57, 290] width 114 height 22
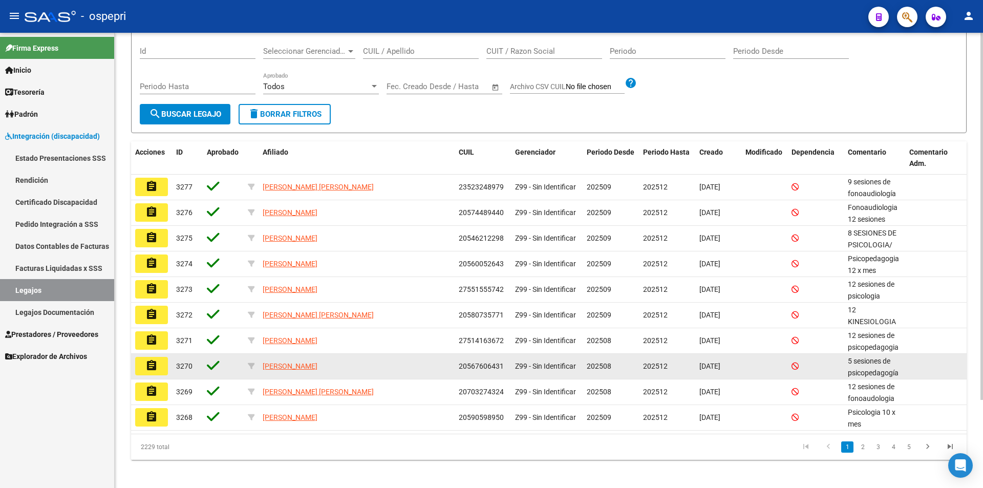
scroll to position [110, 0]
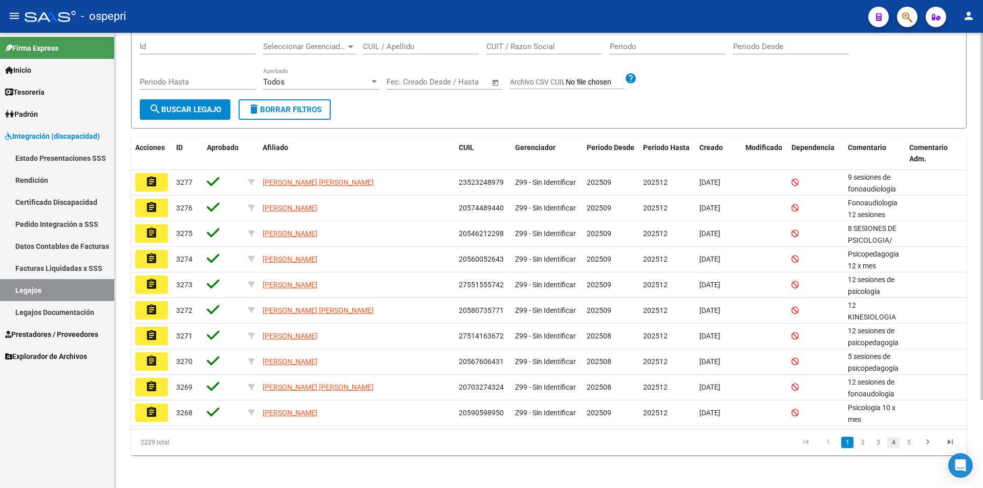
click at [899, 442] on link "4" at bounding box center [893, 442] width 12 height 11
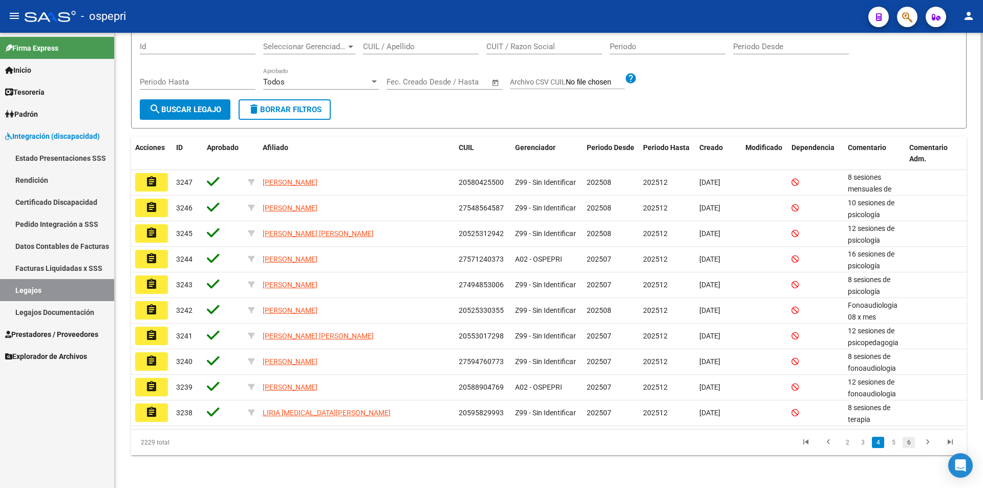
click at [911, 443] on link "6" at bounding box center [909, 442] width 12 height 11
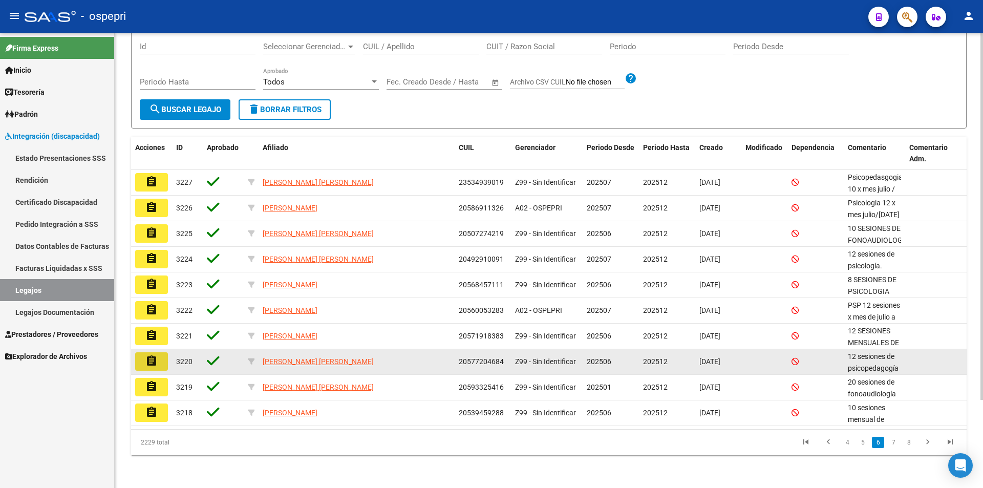
click at [147, 361] on mat-icon "assignment" at bounding box center [151, 361] width 12 height 12
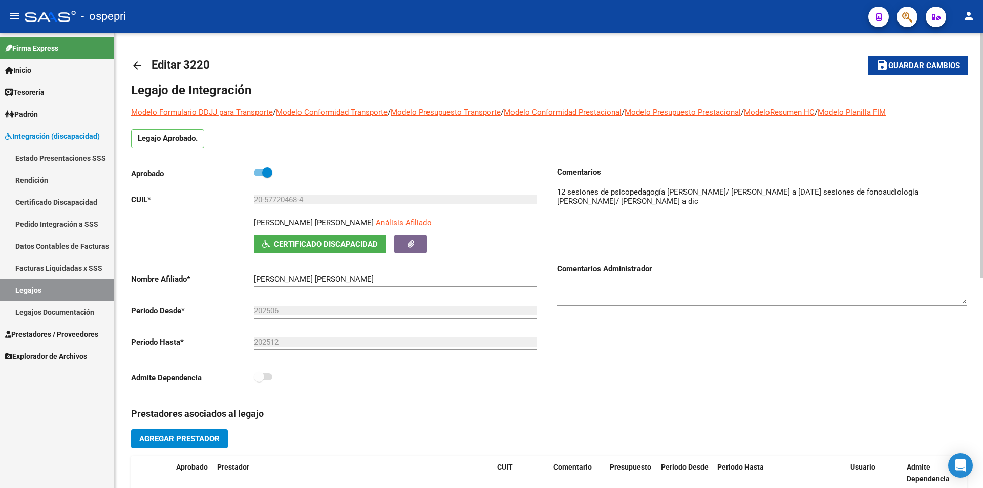
drag, startPoint x: 960, startPoint y: 205, endPoint x: 961, endPoint y: 238, distance: 33.3
click at [961, 238] on textarea at bounding box center [762, 213] width 410 height 54
drag, startPoint x: 315, startPoint y: 201, endPoint x: 230, endPoint y: 198, distance: 84.5
click at [230, 198] on app-form-text-field "CUIL * 20-57720468-4 Ingresar CUIL" at bounding box center [334, 199] width 406 height 9
click at [50, 352] on span "Explorador de Archivos" at bounding box center [46, 356] width 82 height 11
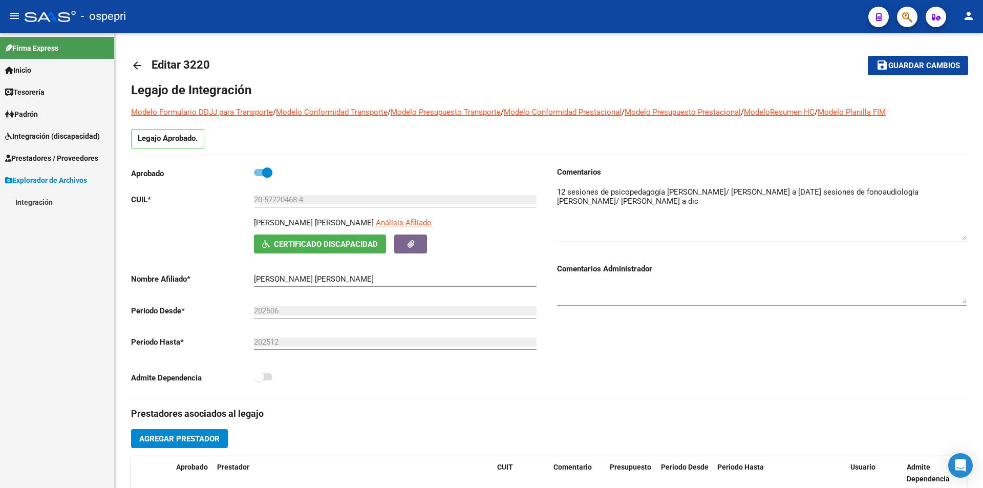
click at [59, 199] on link "Integración" at bounding box center [57, 202] width 114 height 22
click at [48, 249] on link "DR.ENVIO" at bounding box center [57, 246] width 114 height 22
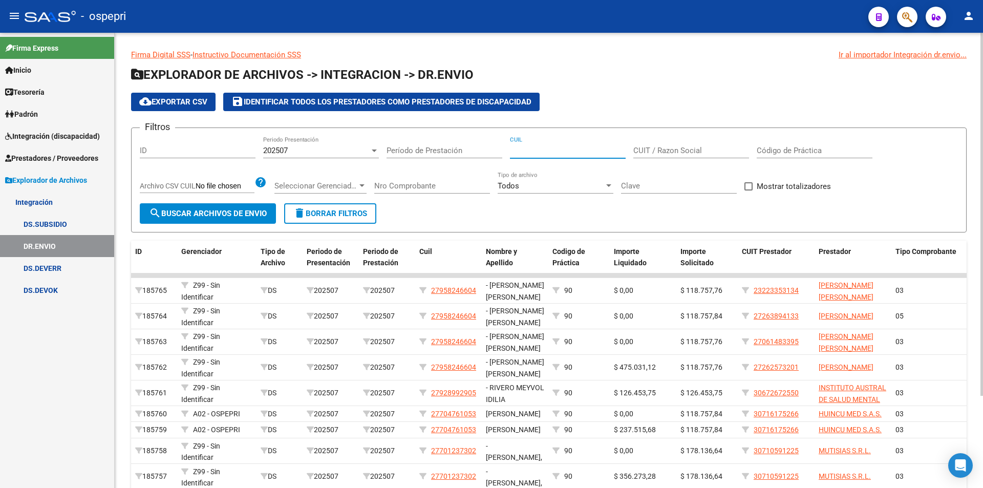
paste input "20-57720468-4"
type input "20-57720468-4"
click at [231, 212] on span "search Buscar Archivos de Envio" at bounding box center [208, 213] width 118 height 9
